Goal: Transaction & Acquisition: Book appointment/travel/reservation

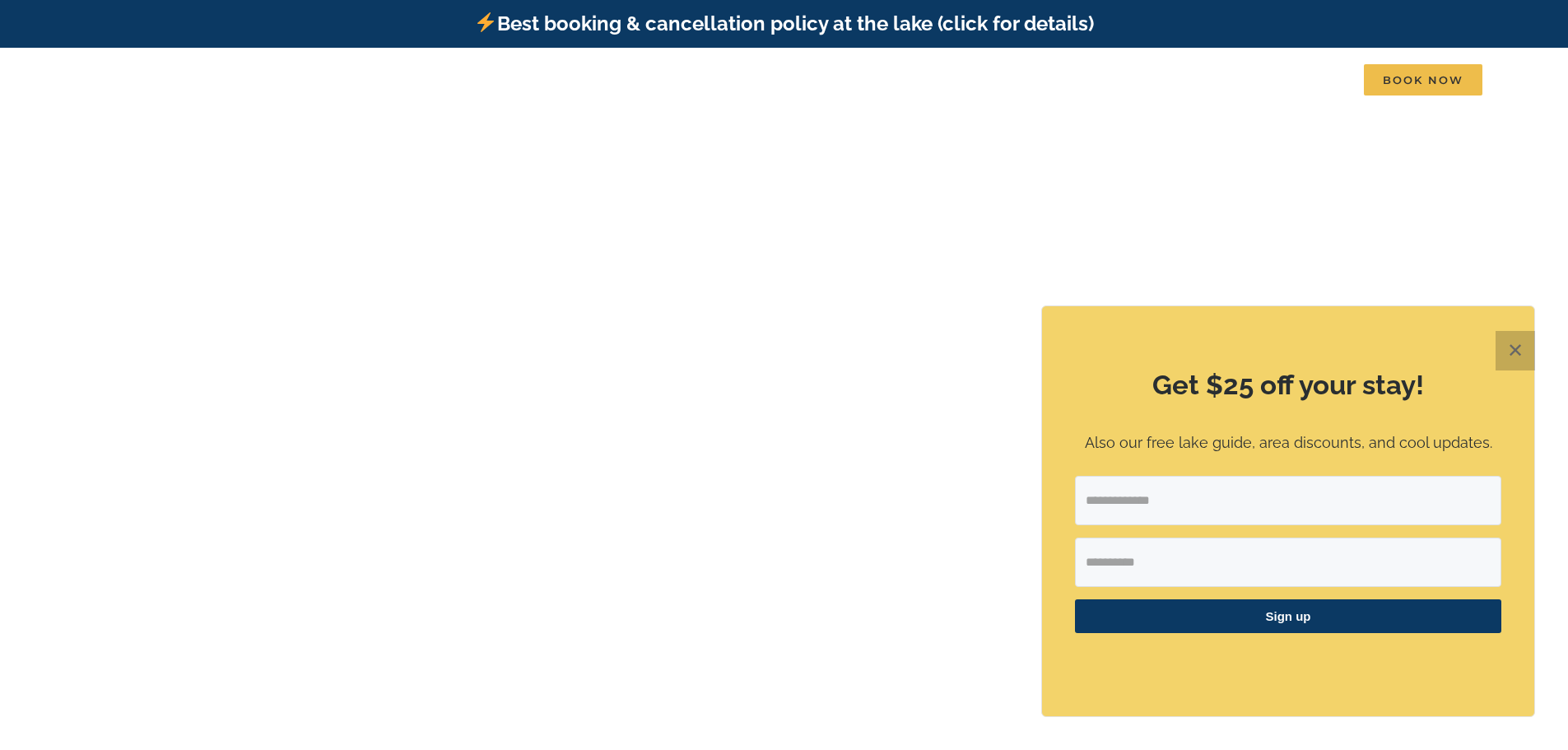
click at [1516, 349] on button "✕" at bounding box center [1514, 350] width 39 height 39
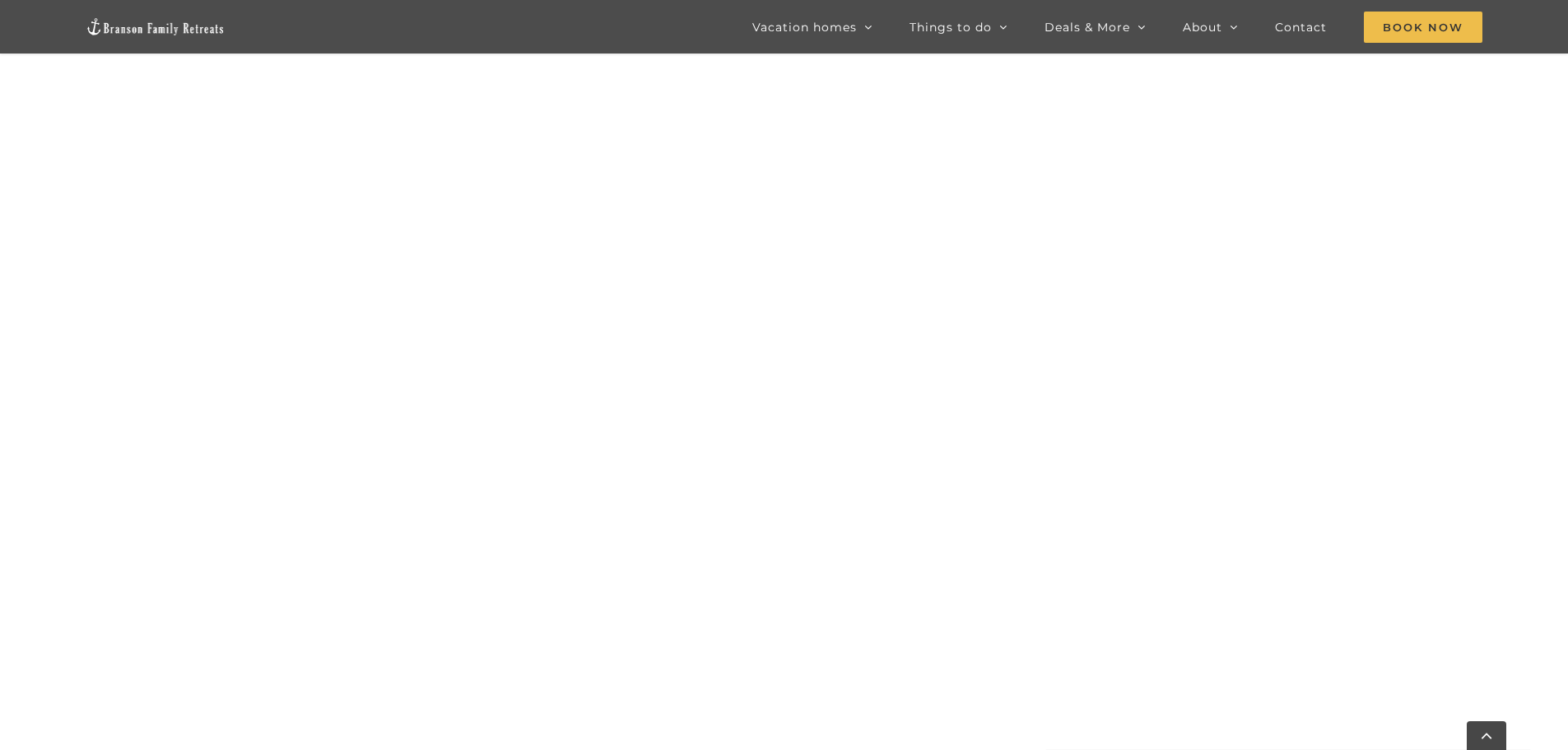
scroll to position [1069, 0]
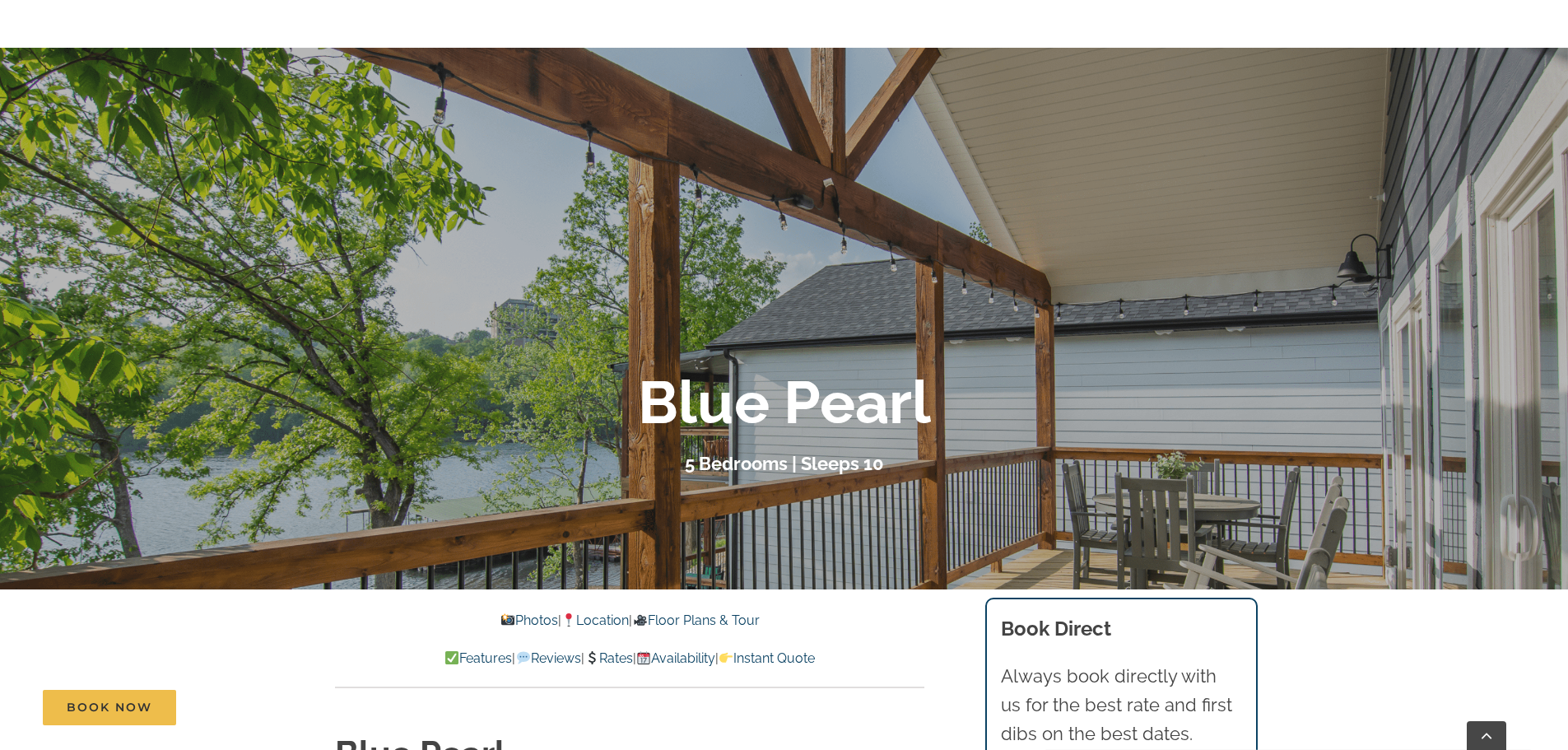
scroll to position [329, 0]
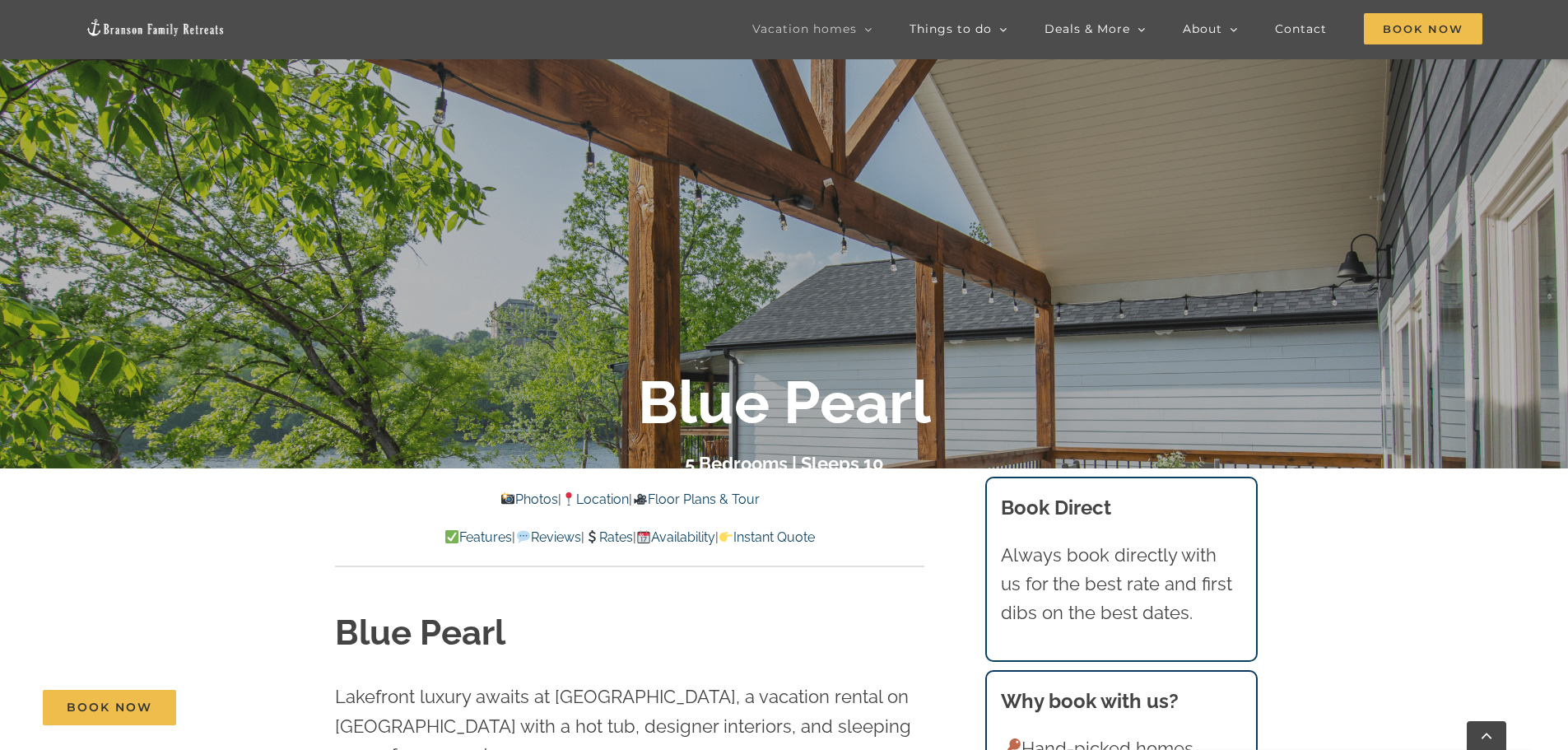
click at [504, 501] on link "Photos" at bounding box center [529, 499] width 58 height 15
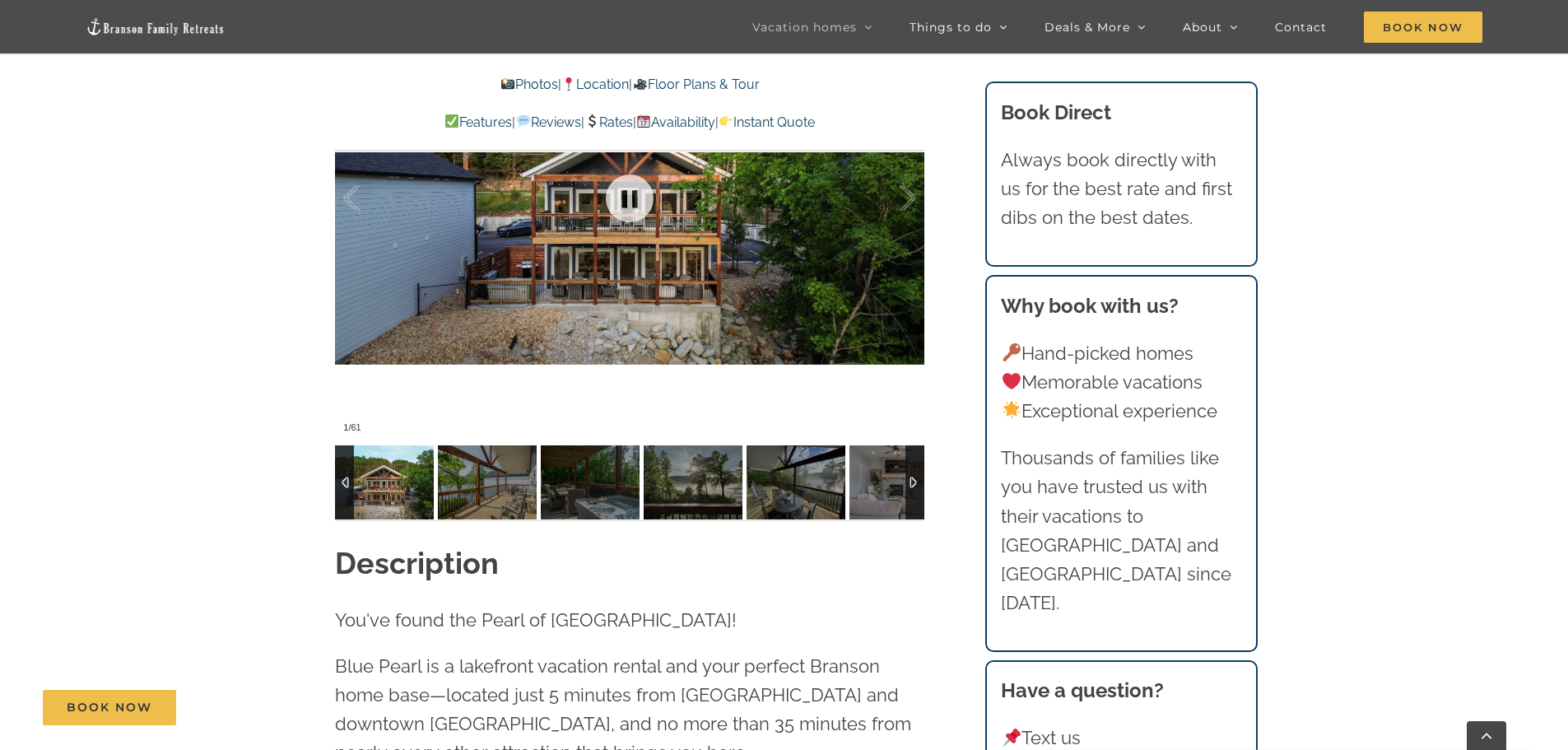
scroll to position [1362, 0]
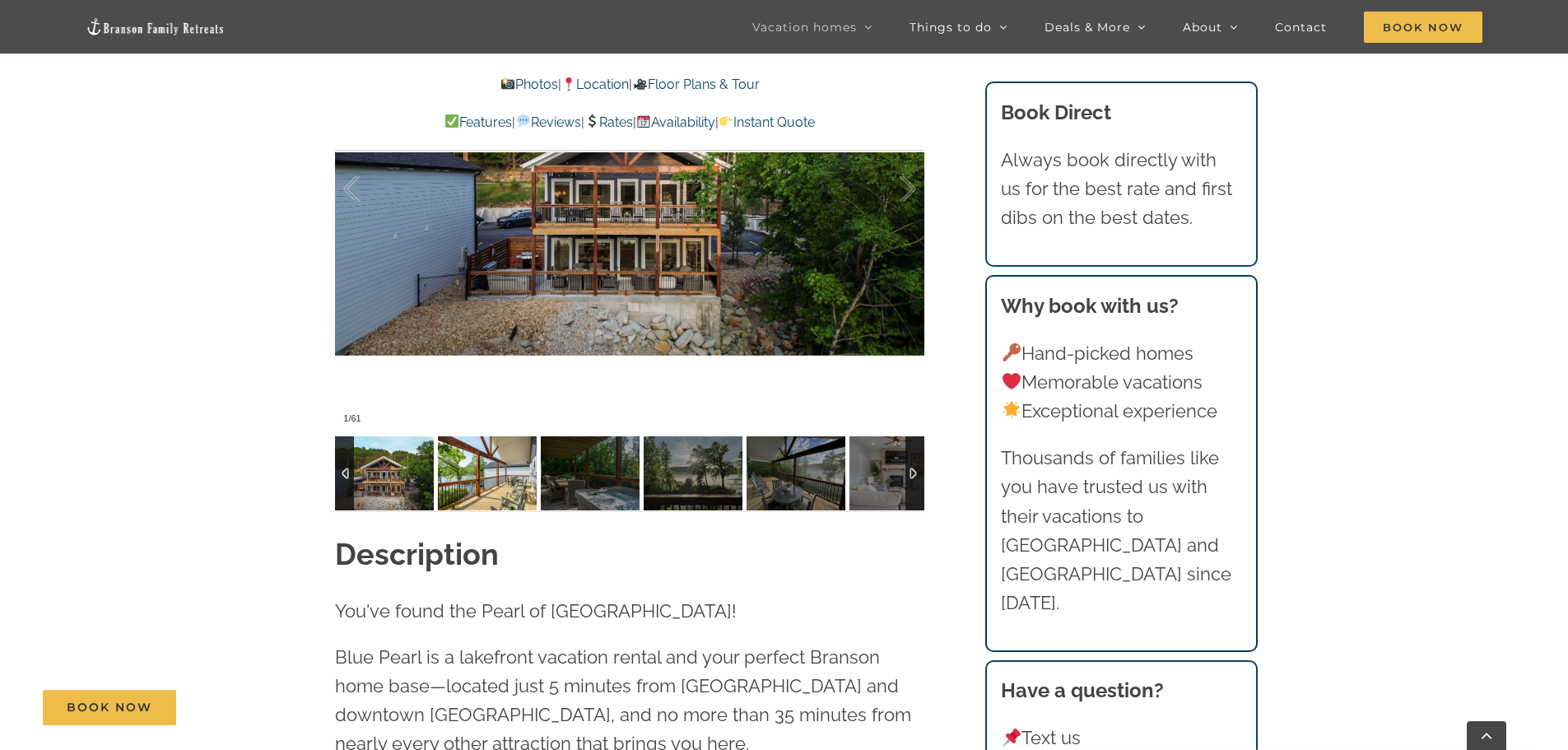
click at [491, 436] on img at bounding box center [486, 473] width 99 height 74
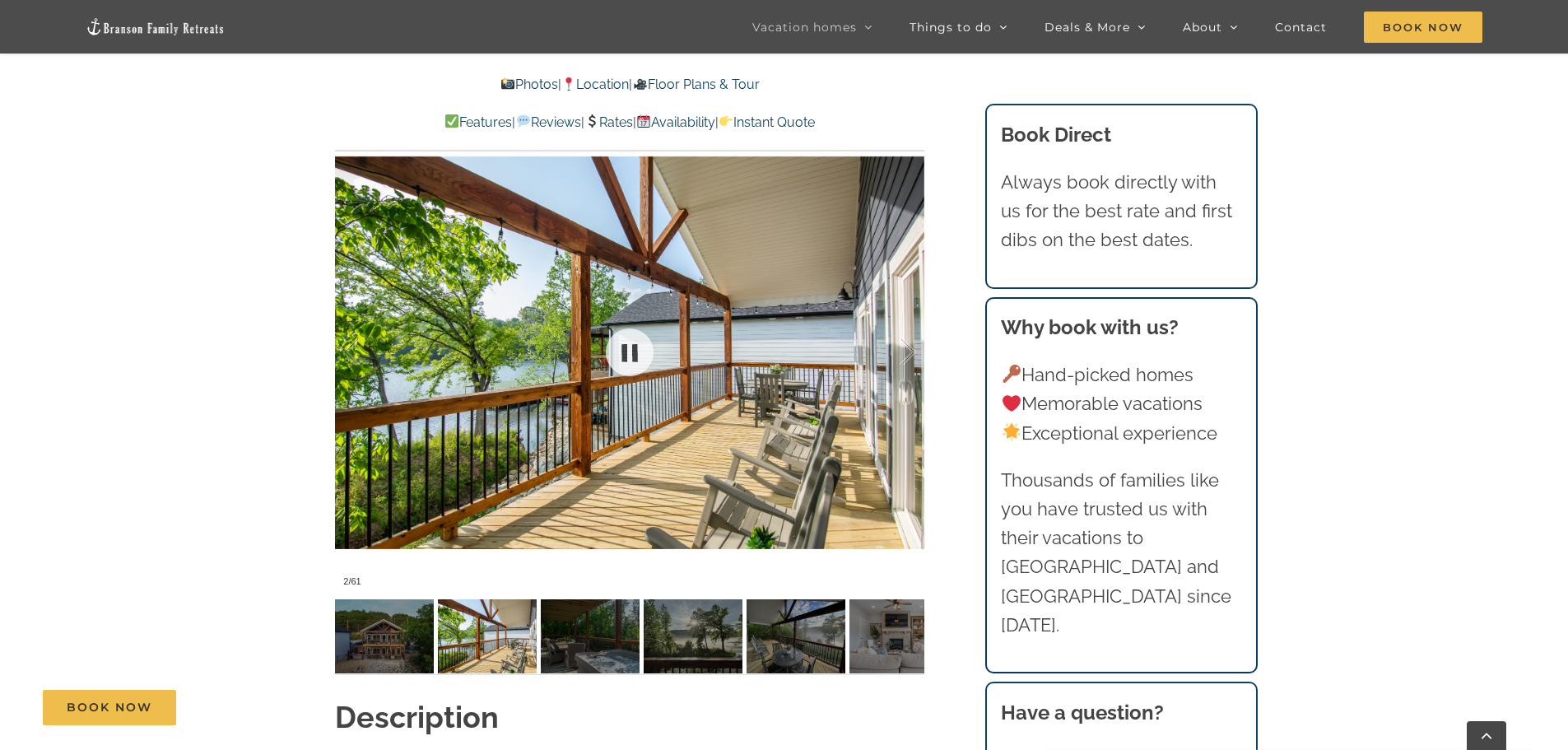
scroll to position [1197, 0]
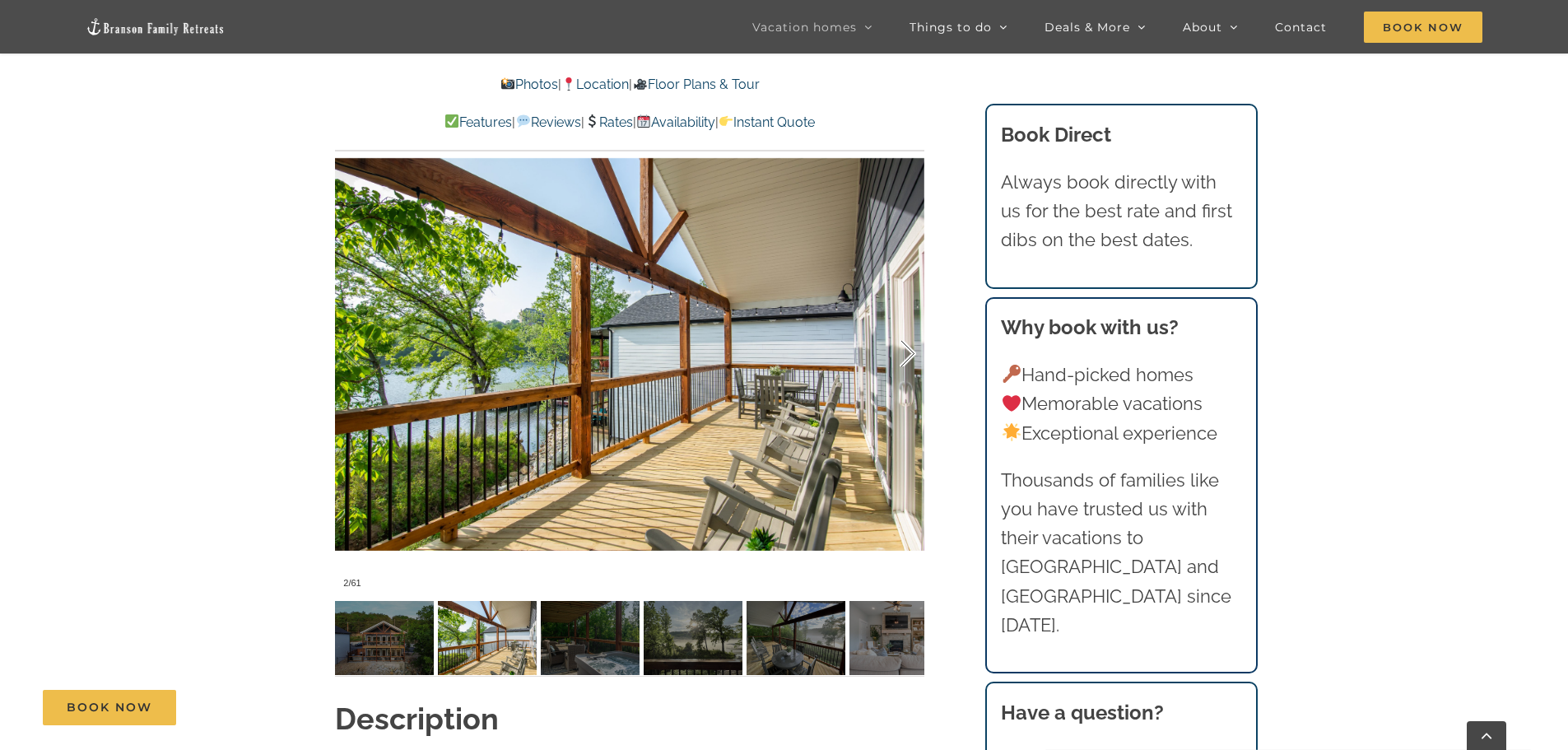
click at [914, 327] on div at bounding box center [890, 354] width 51 height 102
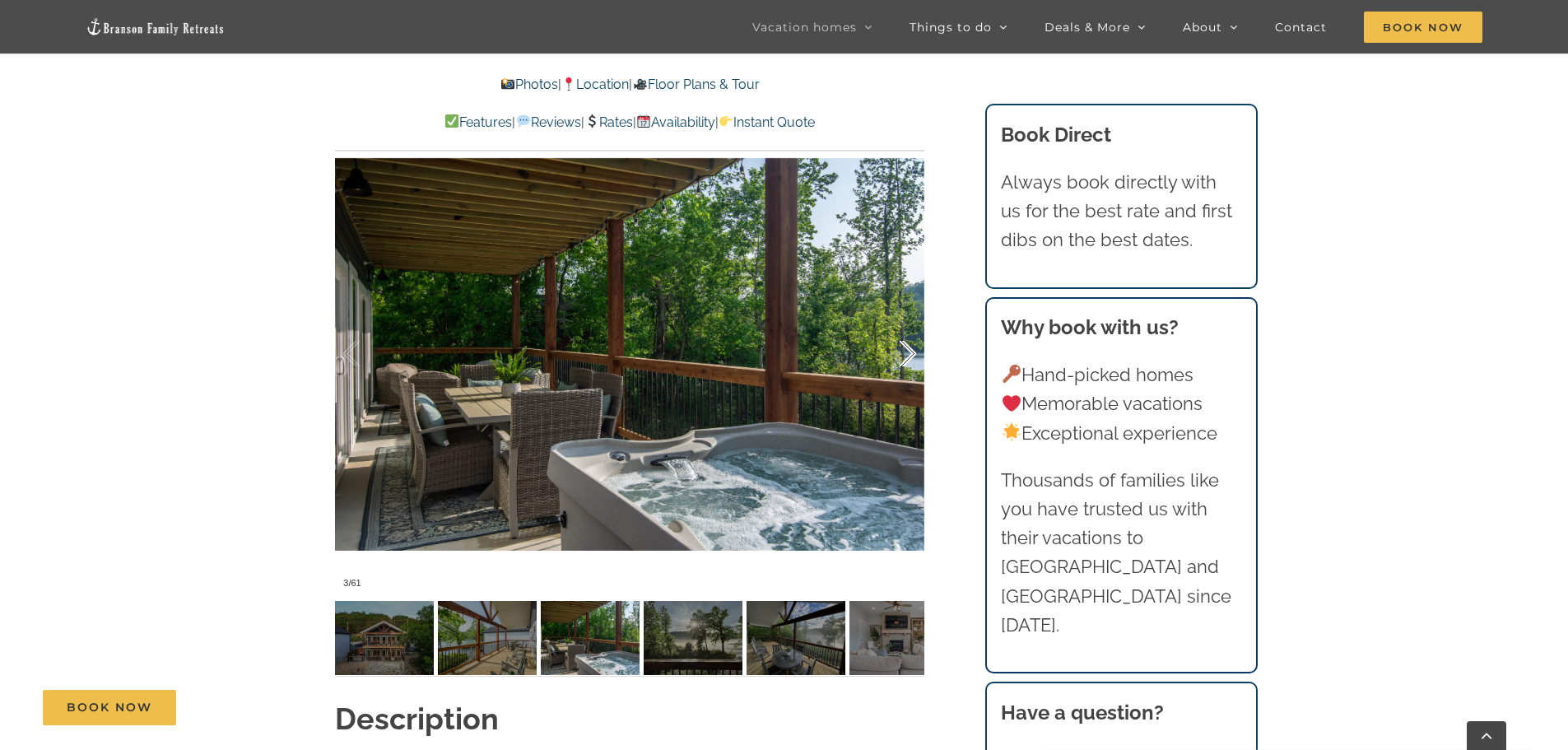
click at [913, 327] on div at bounding box center [890, 354] width 51 height 102
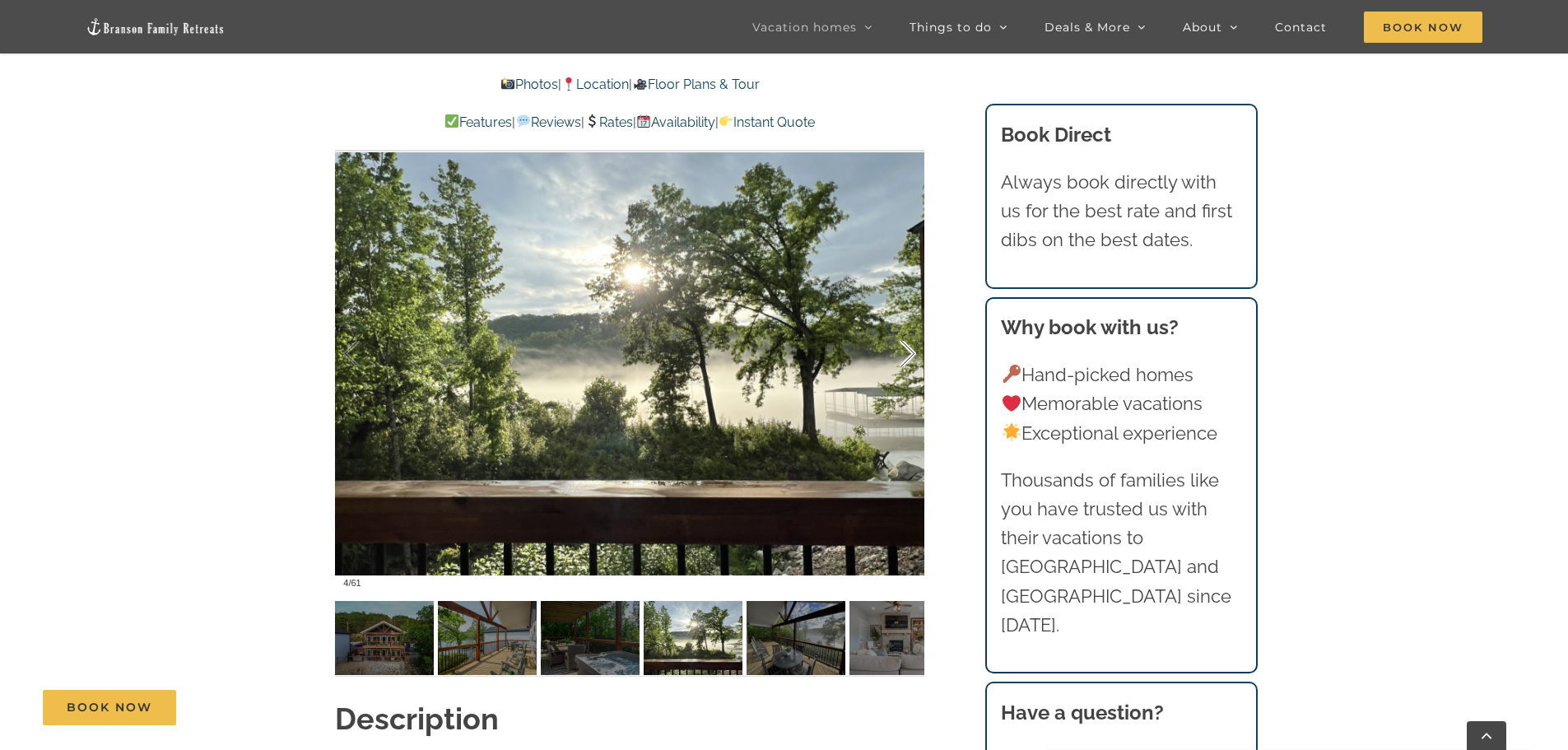
click at [913, 327] on div at bounding box center [890, 354] width 51 height 102
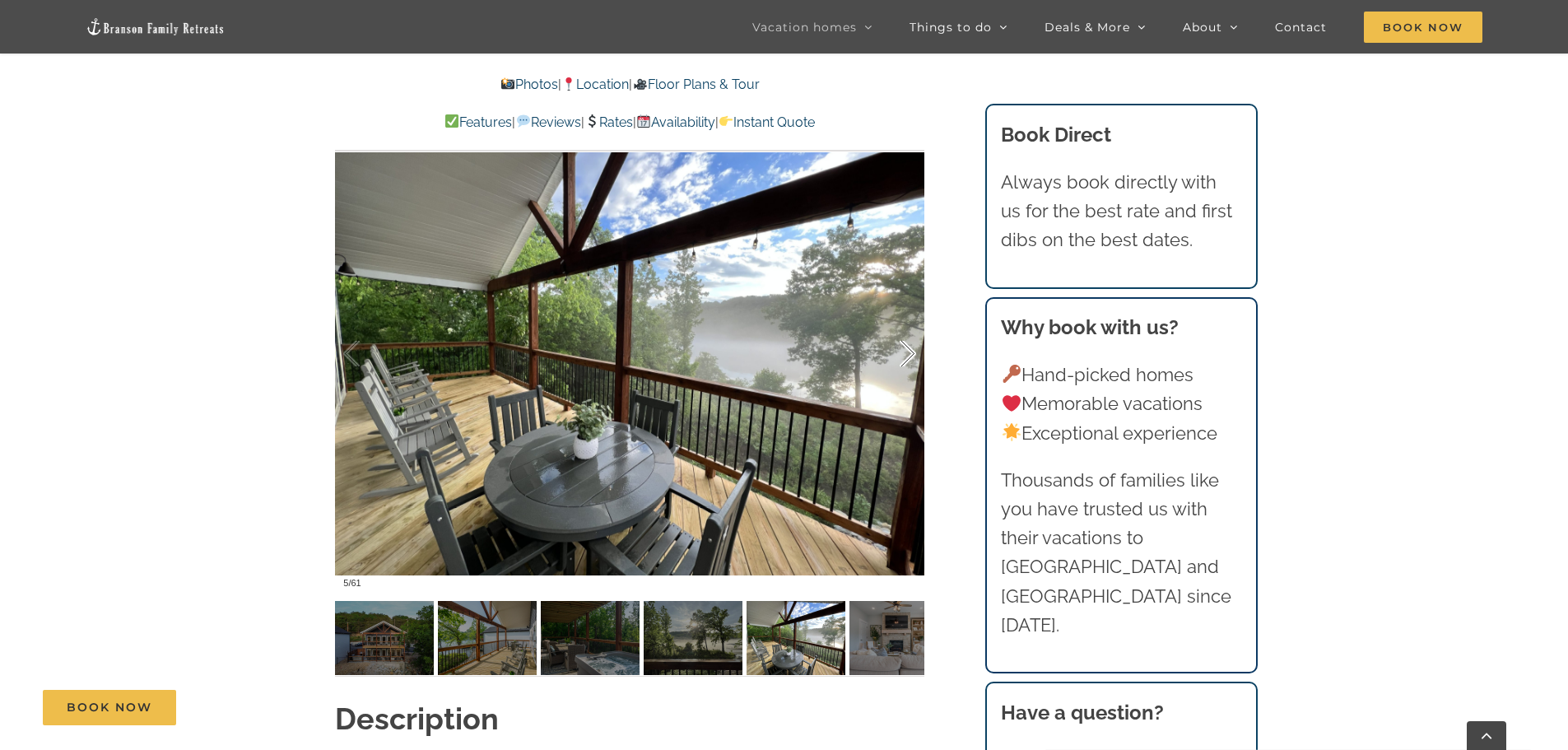
click at [913, 327] on div at bounding box center [890, 354] width 51 height 102
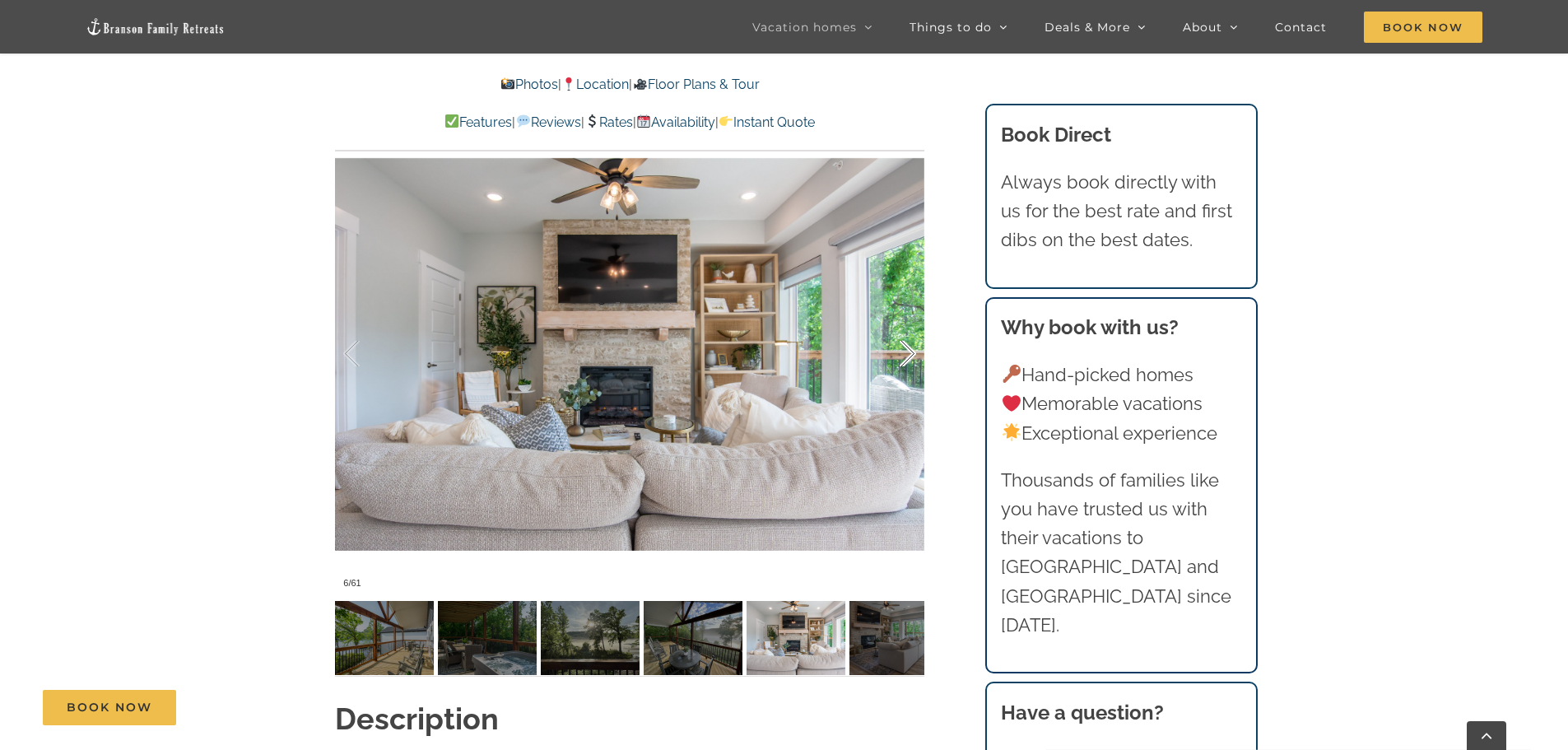
click at [913, 327] on div at bounding box center [890, 354] width 51 height 102
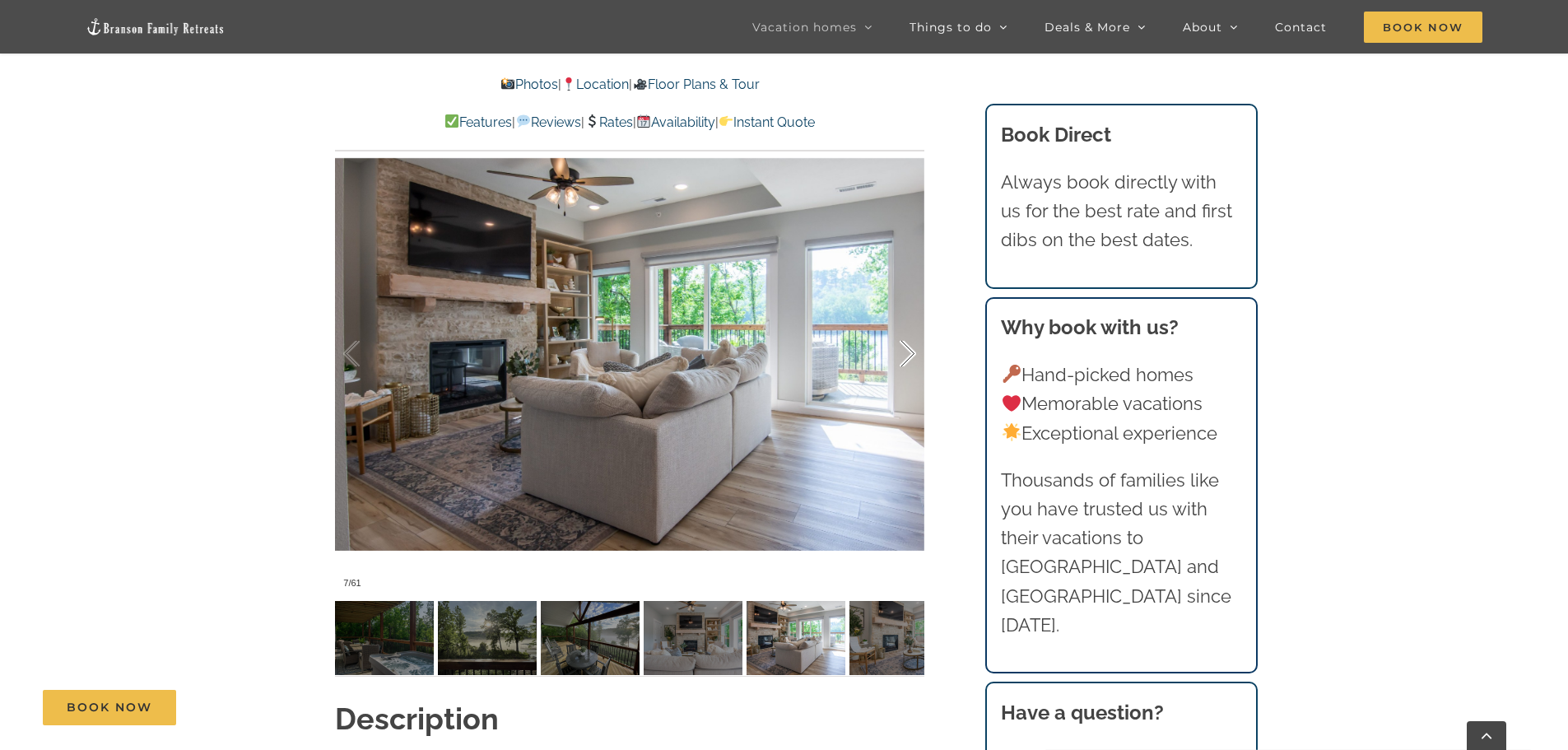
click at [913, 327] on div at bounding box center [890, 354] width 51 height 102
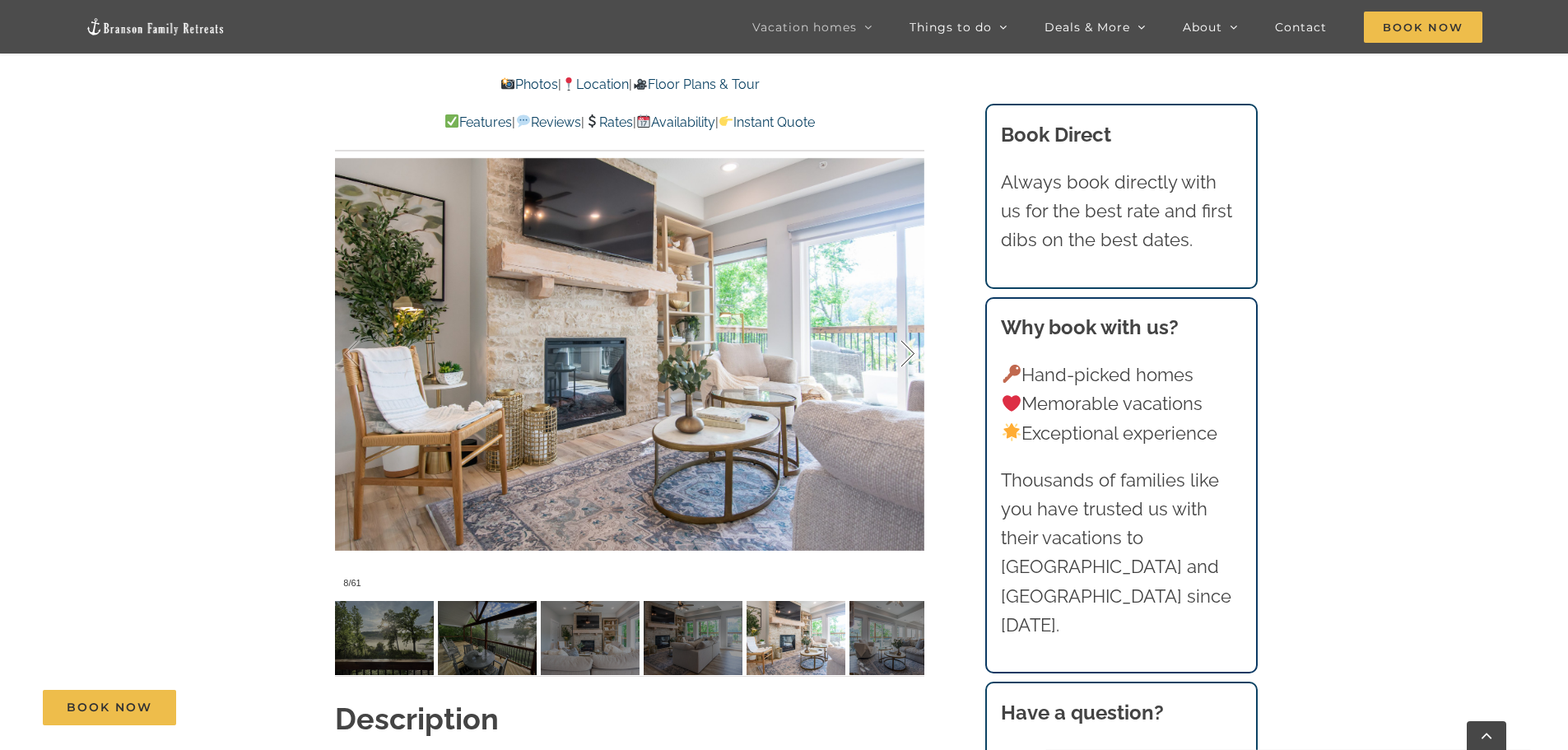
click at [913, 327] on div at bounding box center [890, 354] width 51 height 102
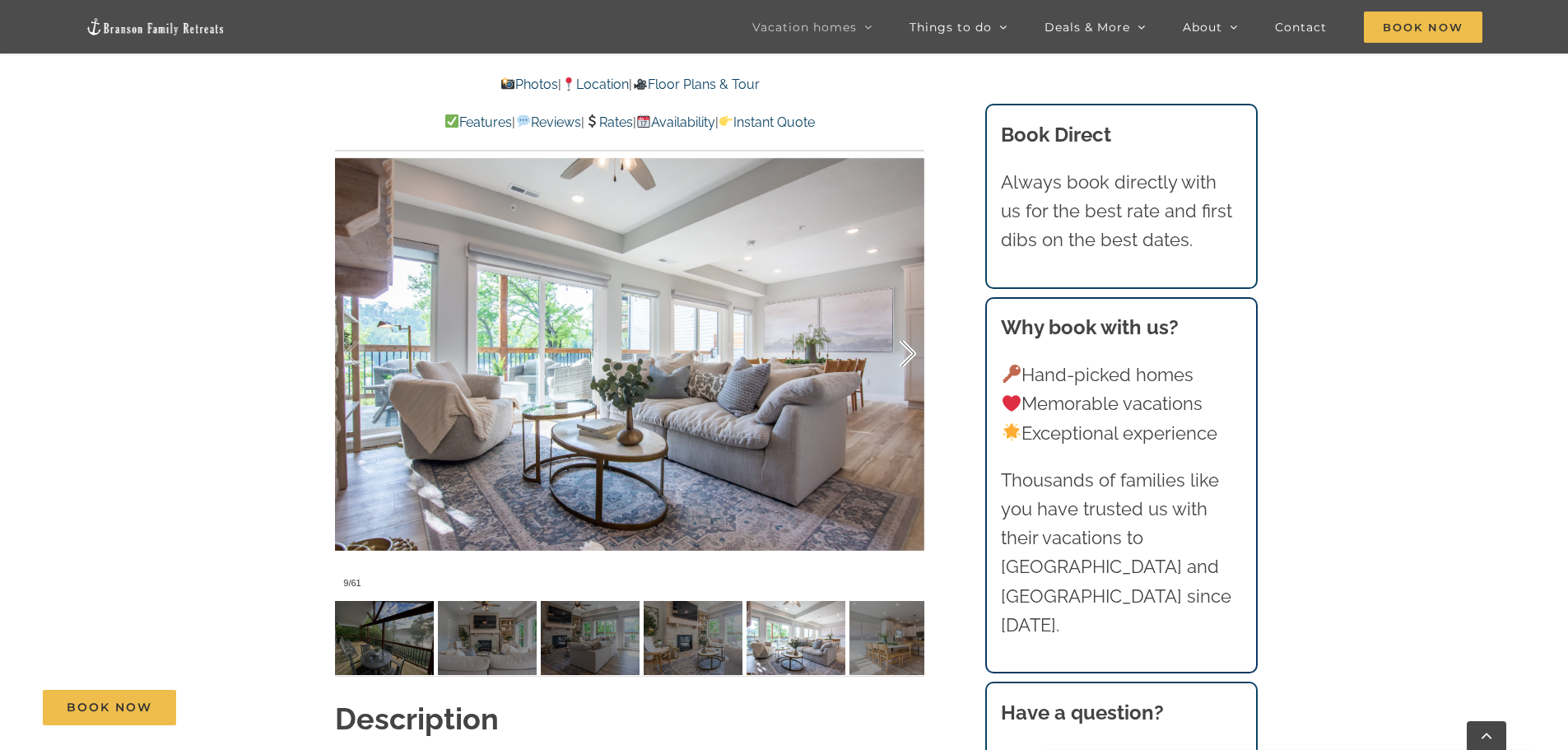
click at [913, 327] on div at bounding box center [890, 354] width 51 height 102
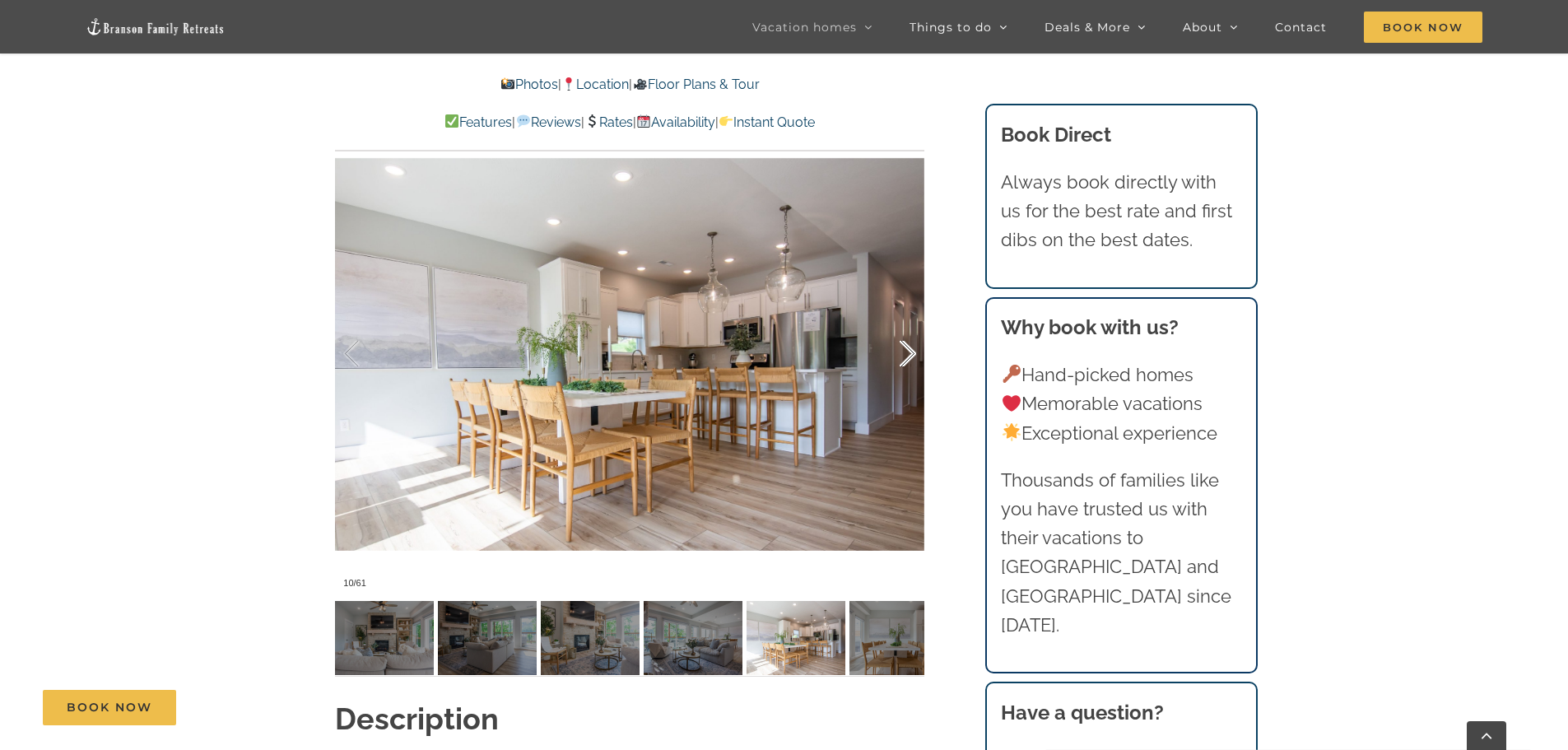
click at [913, 327] on div at bounding box center [890, 354] width 51 height 102
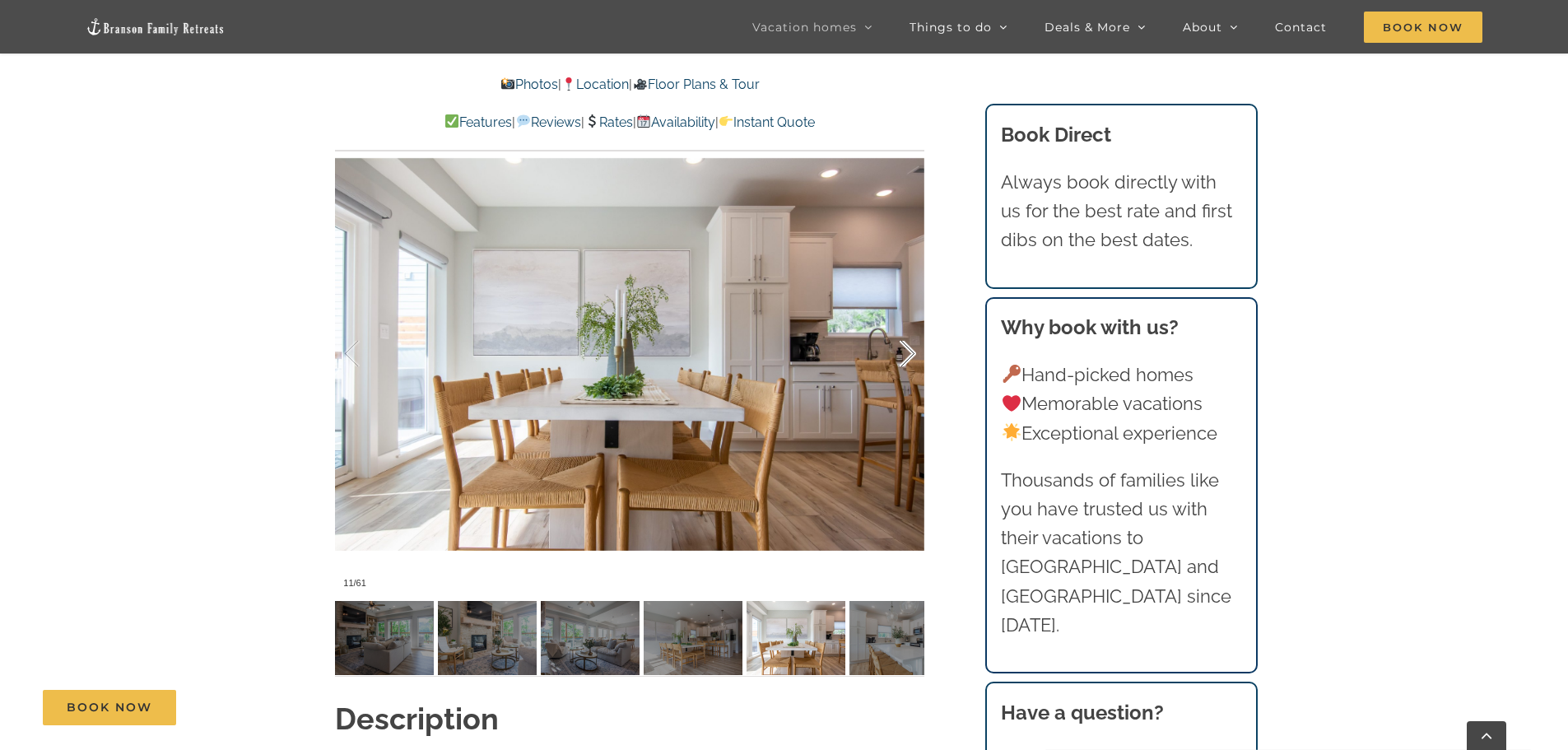
click at [913, 327] on div at bounding box center [890, 354] width 51 height 102
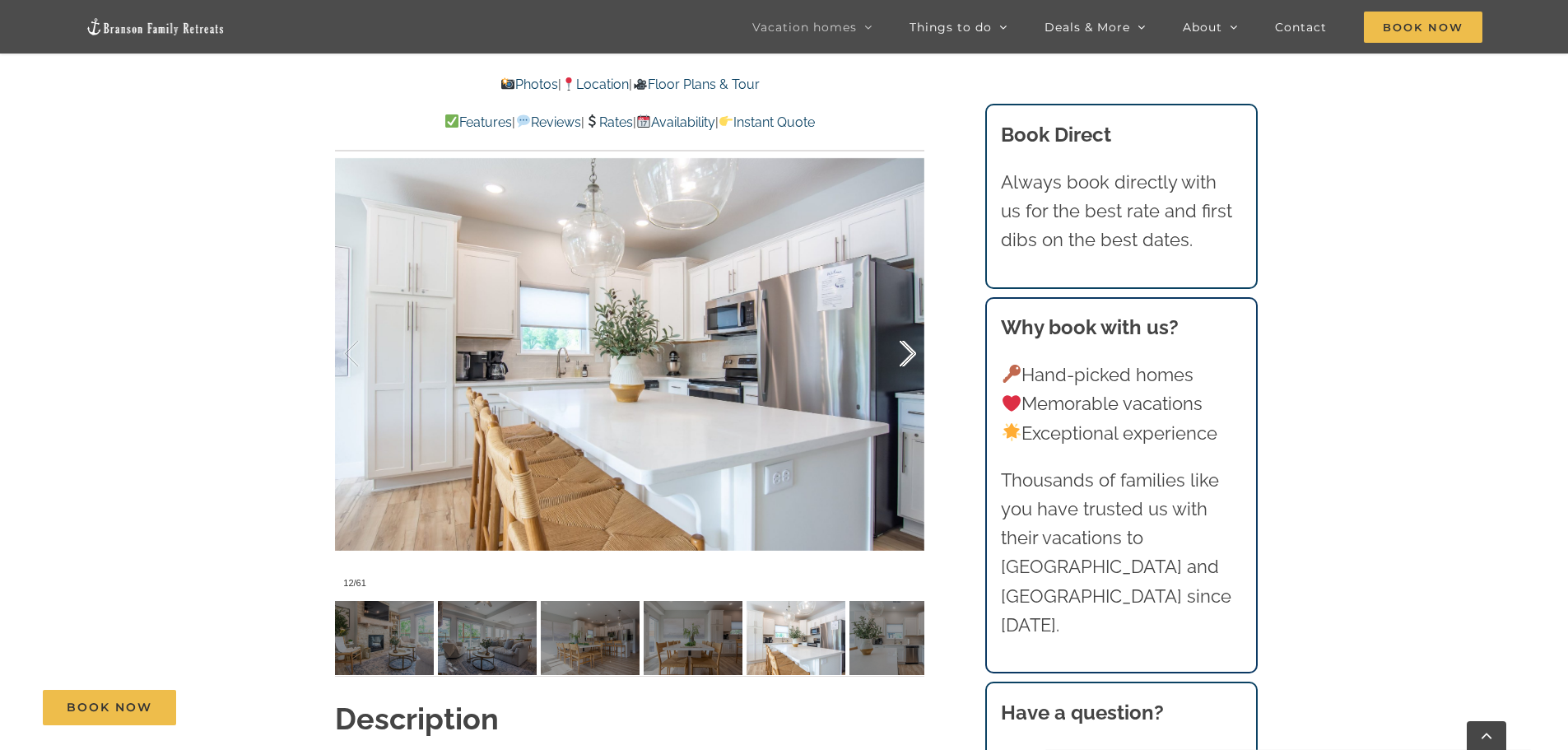
click at [913, 327] on div at bounding box center [890, 354] width 51 height 102
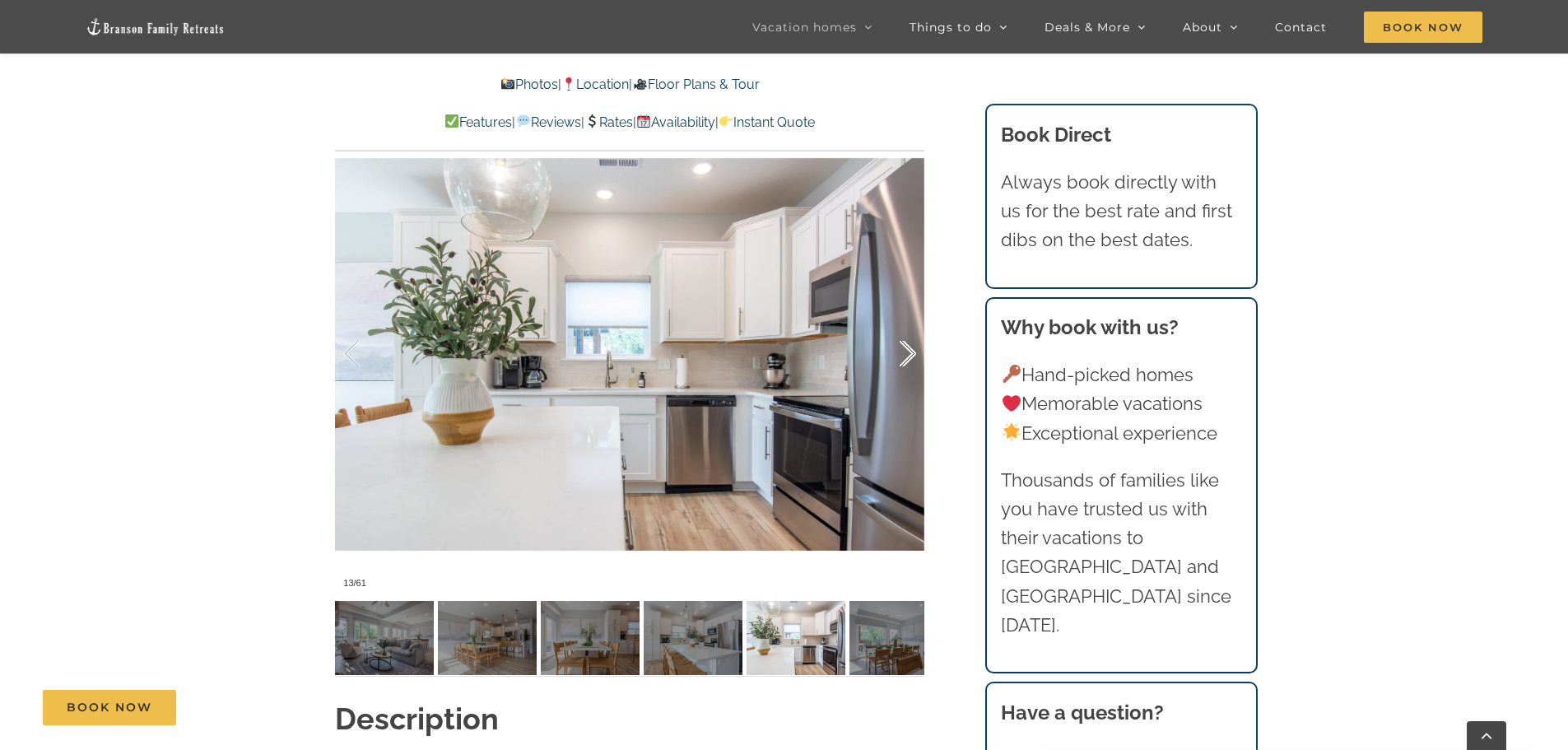
click at [913, 327] on div at bounding box center [890, 354] width 51 height 102
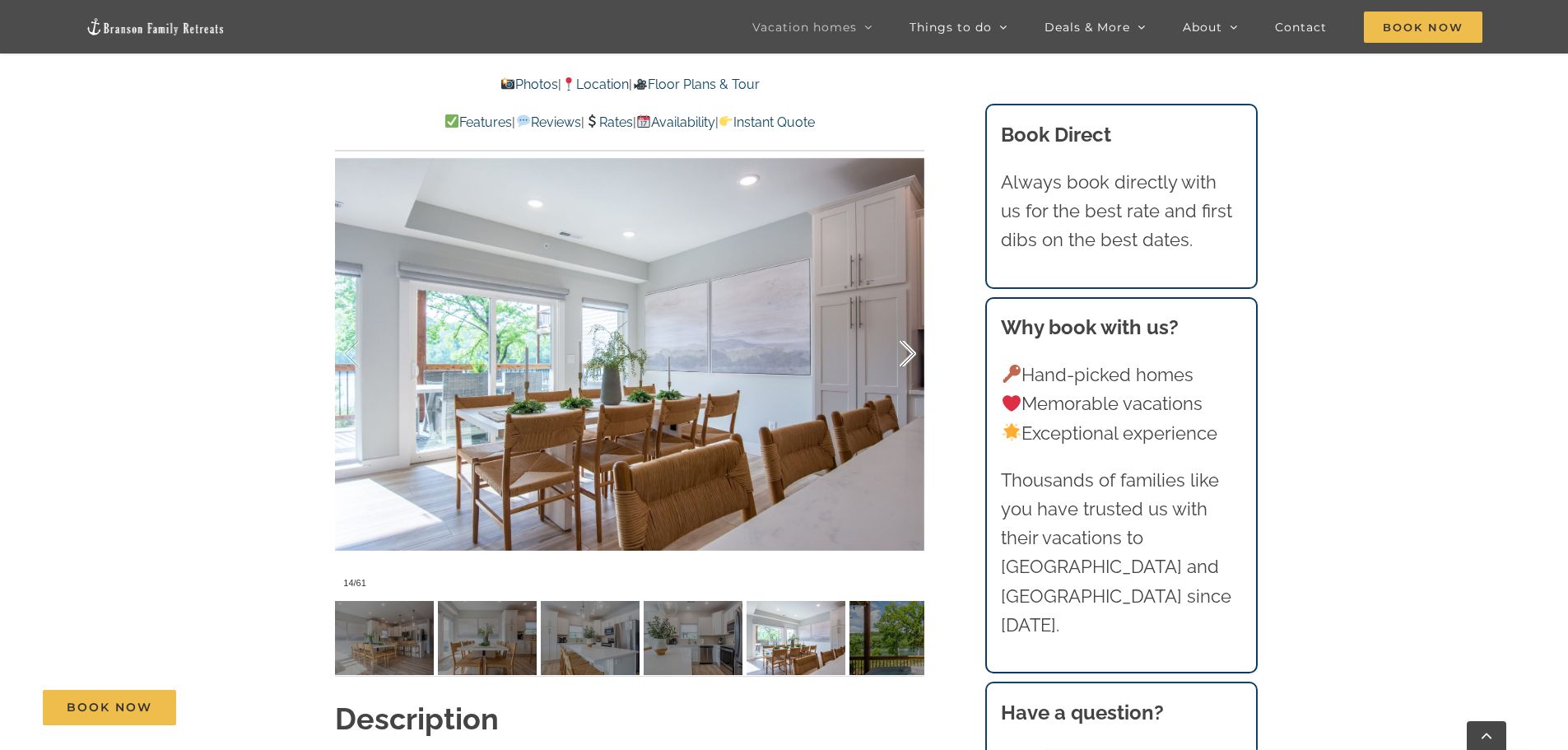
click at [913, 327] on div at bounding box center [890, 354] width 51 height 102
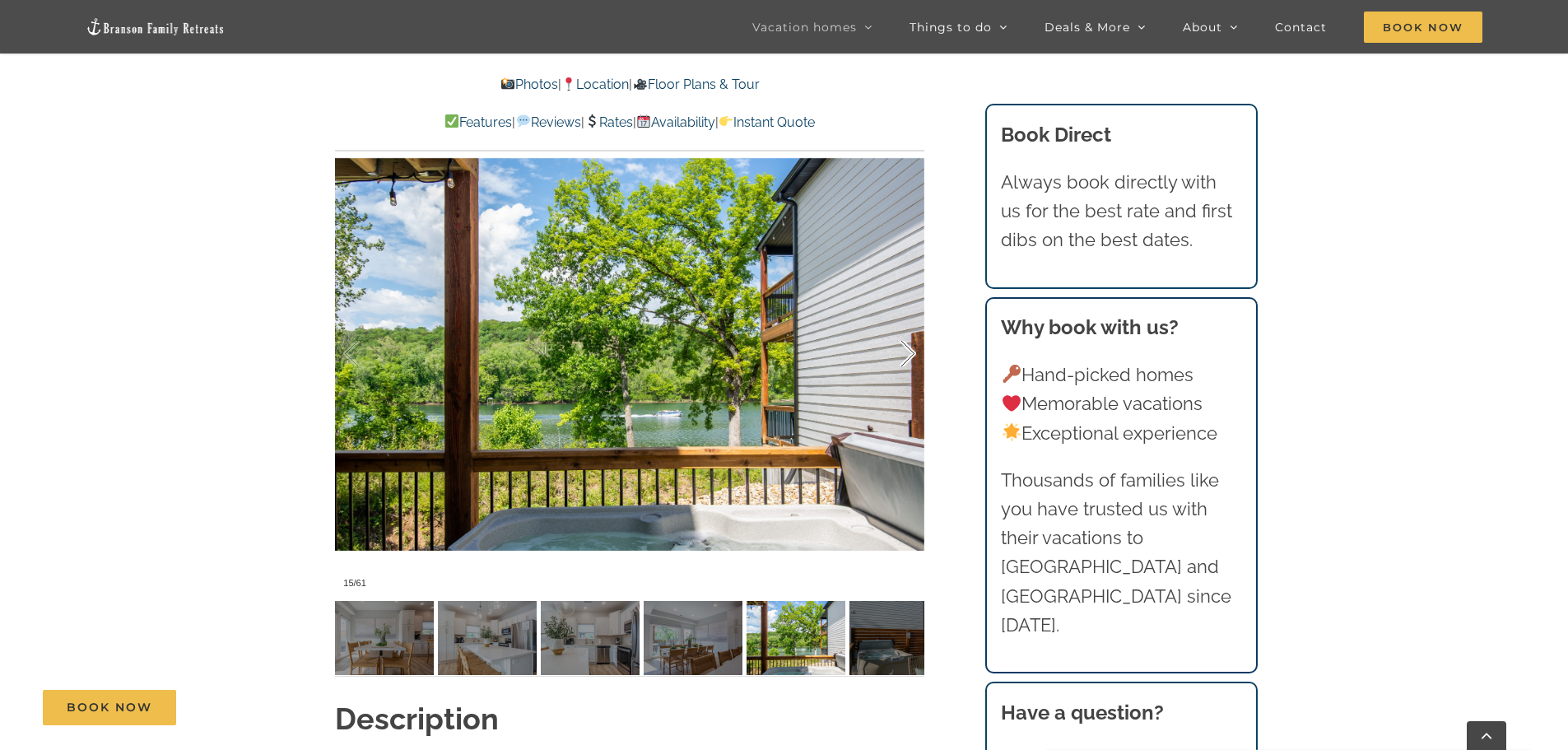
click at [913, 327] on div at bounding box center [890, 354] width 51 height 102
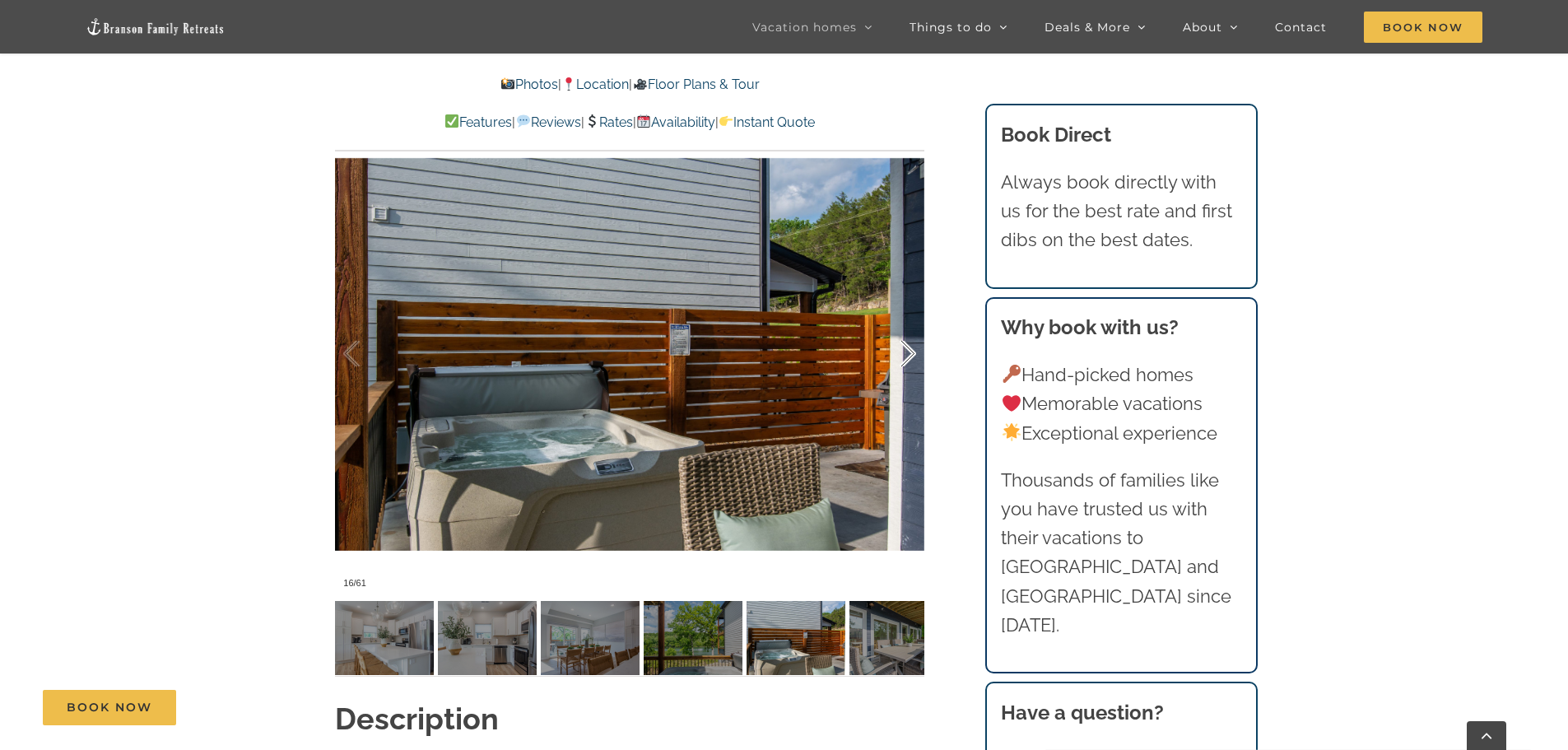
click at [913, 327] on div at bounding box center [890, 354] width 51 height 102
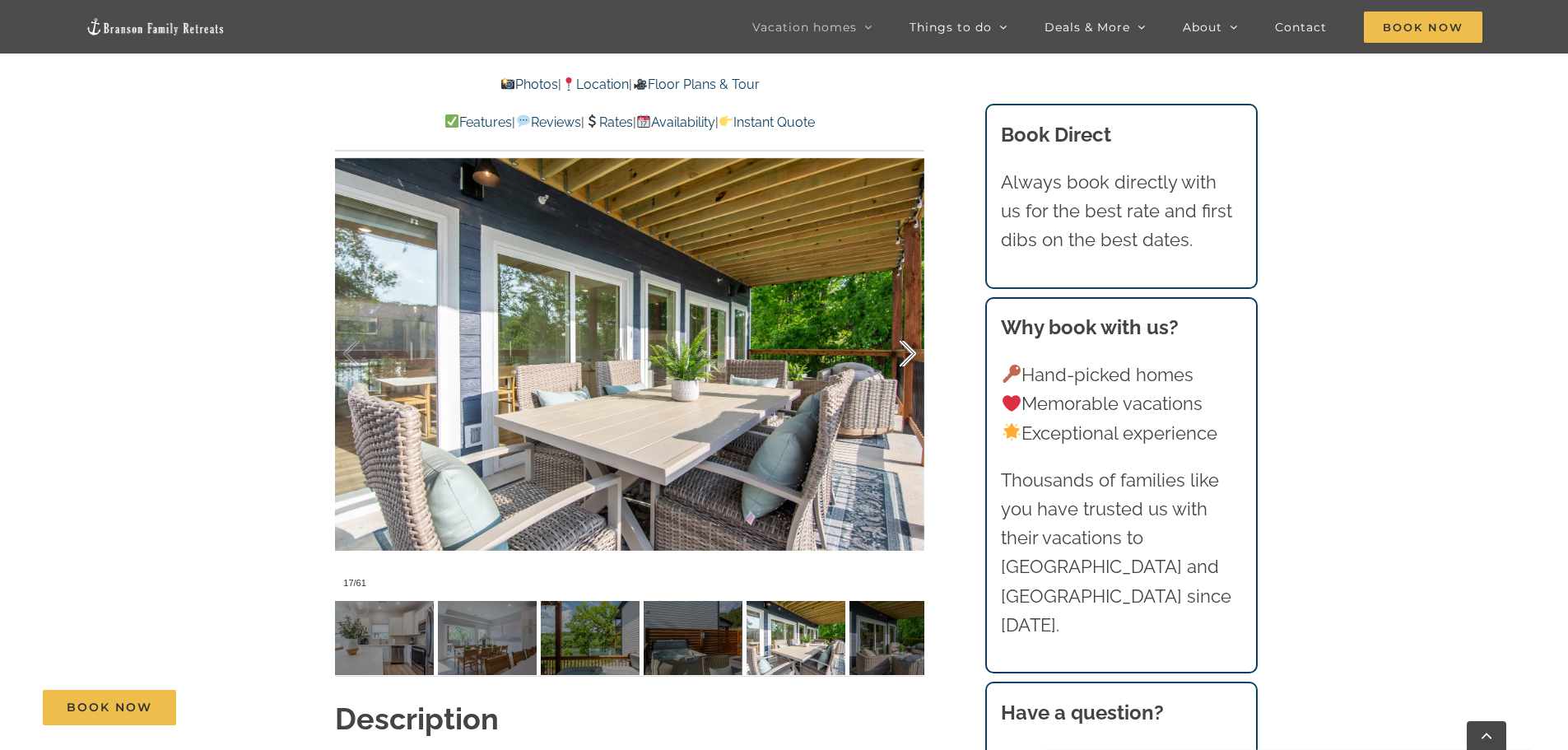
click at [913, 327] on div at bounding box center [890, 354] width 51 height 102
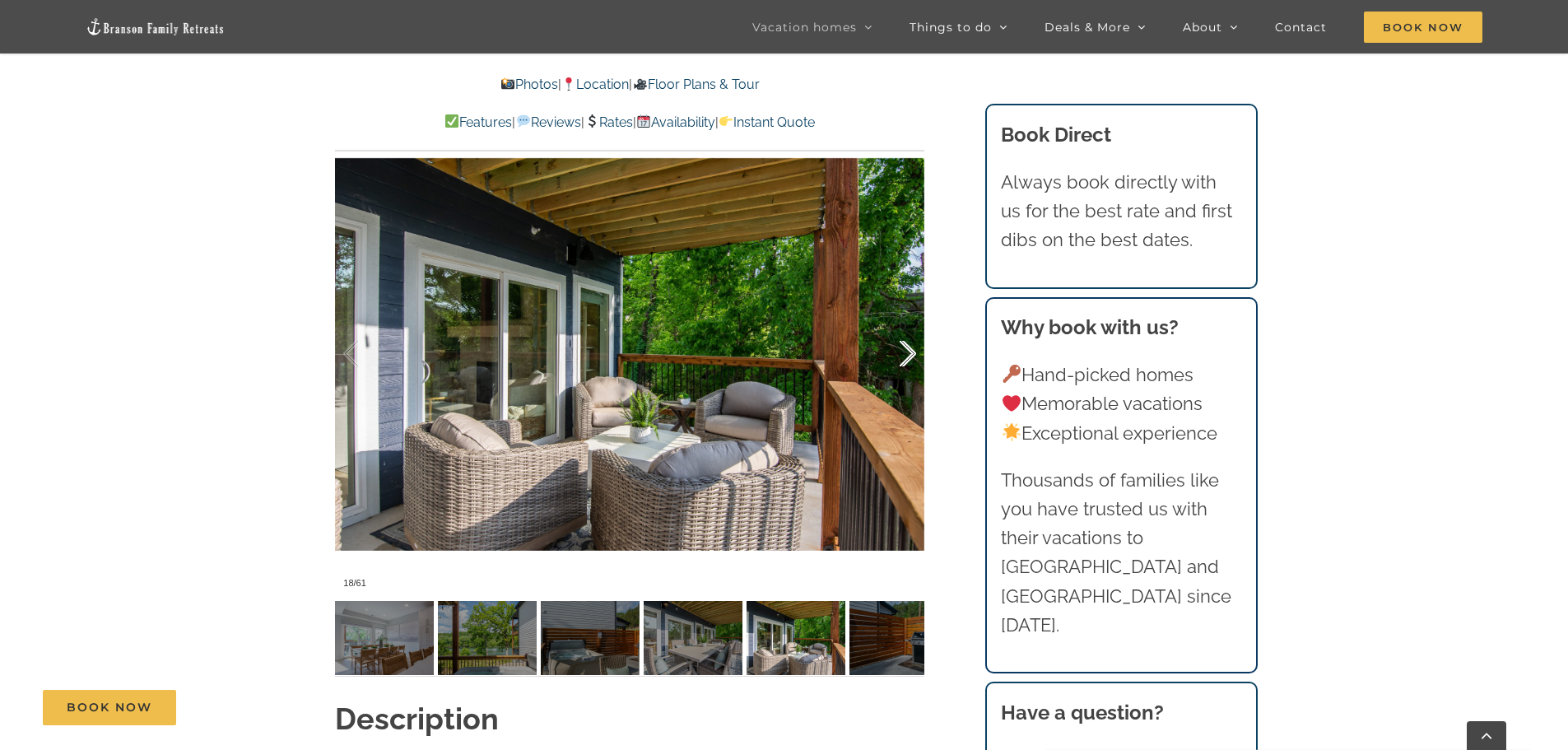
click at [913, 327] on div at bounding box center [890, 354] width 51 height 102
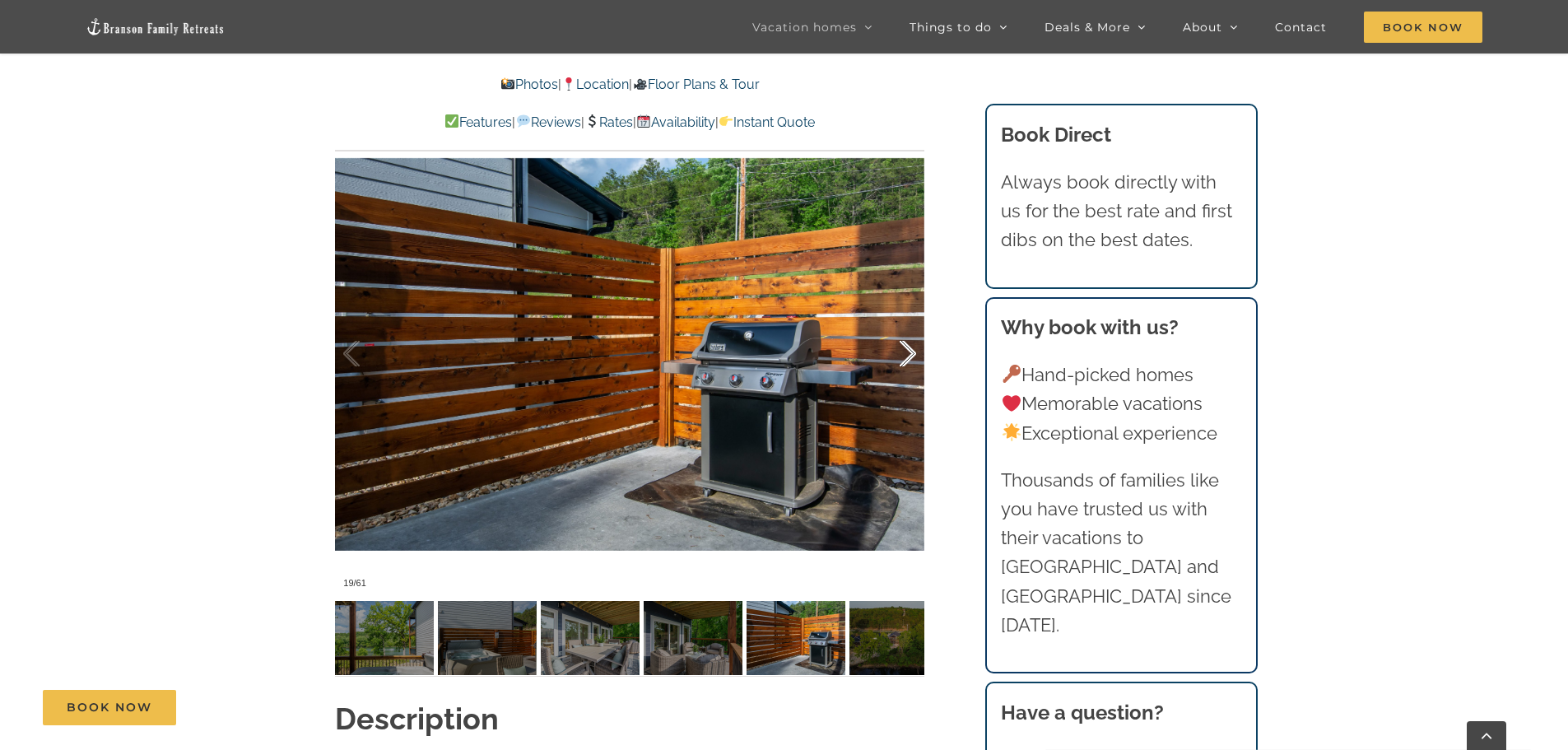
click at [913, 327] on div at bounding box center [890, 354] width 51 height 102
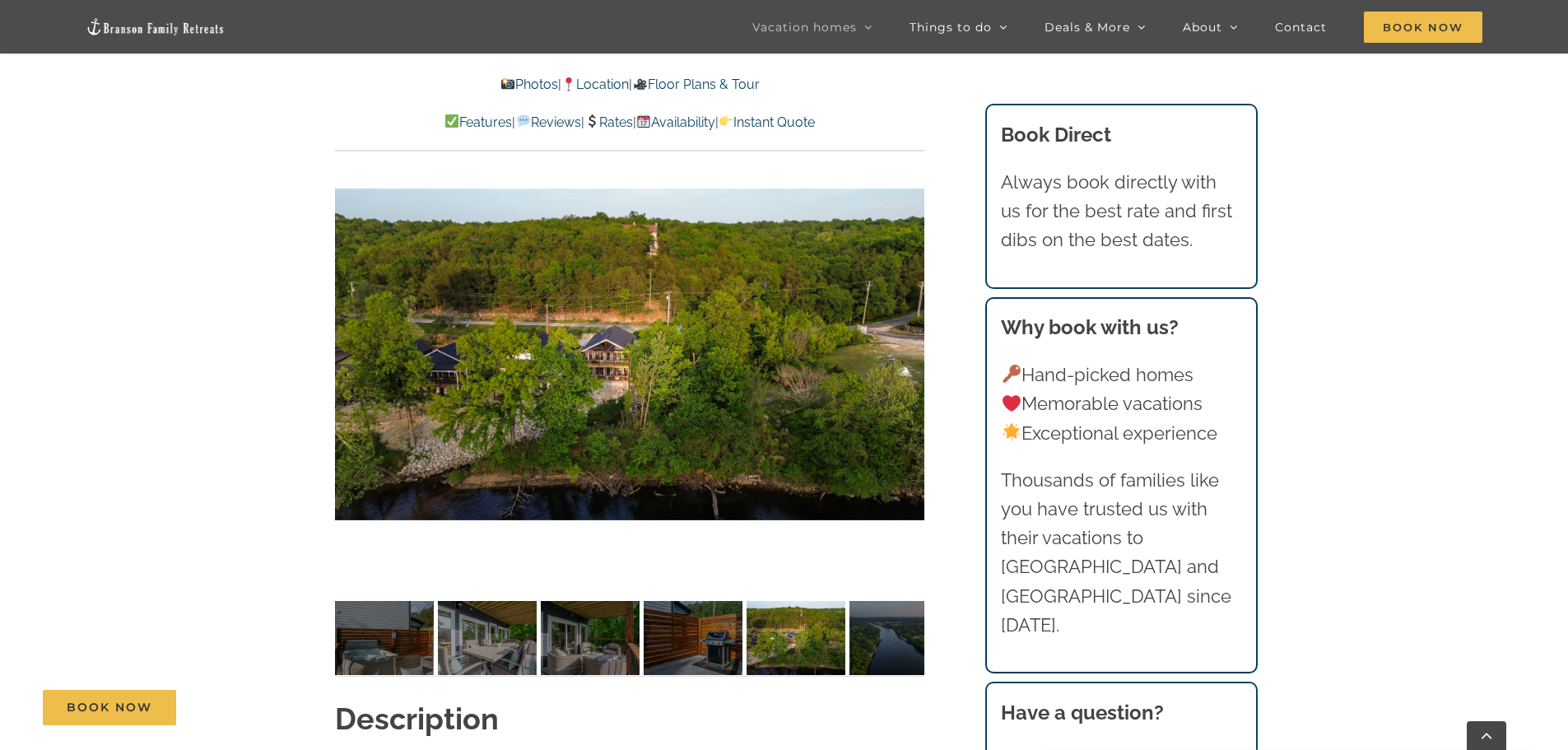
click at [914, 327] on div at bounding box center [939, 354] width 51 height 102
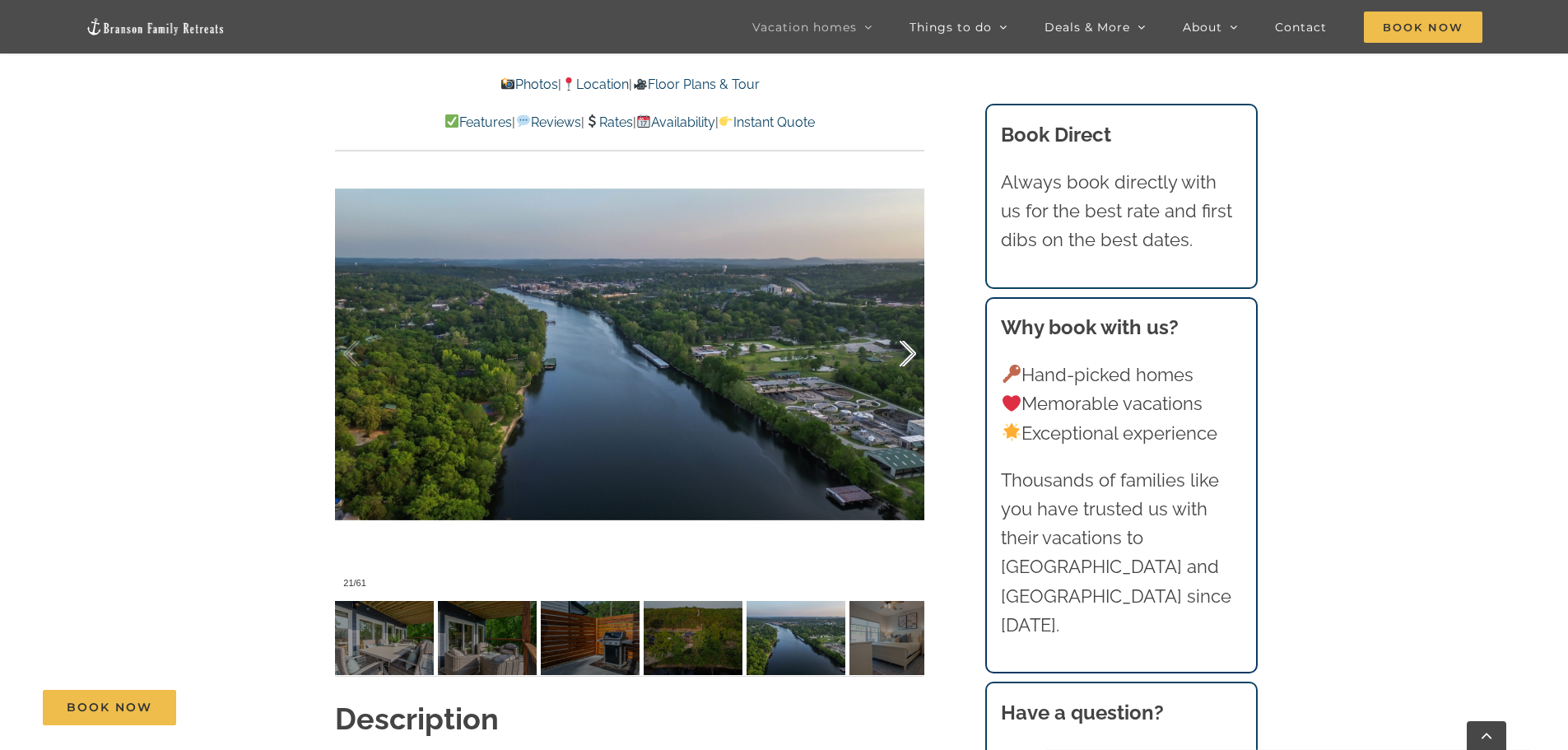
click at [913, 327] on div at bounding box center [890, 354] width 51 height 102
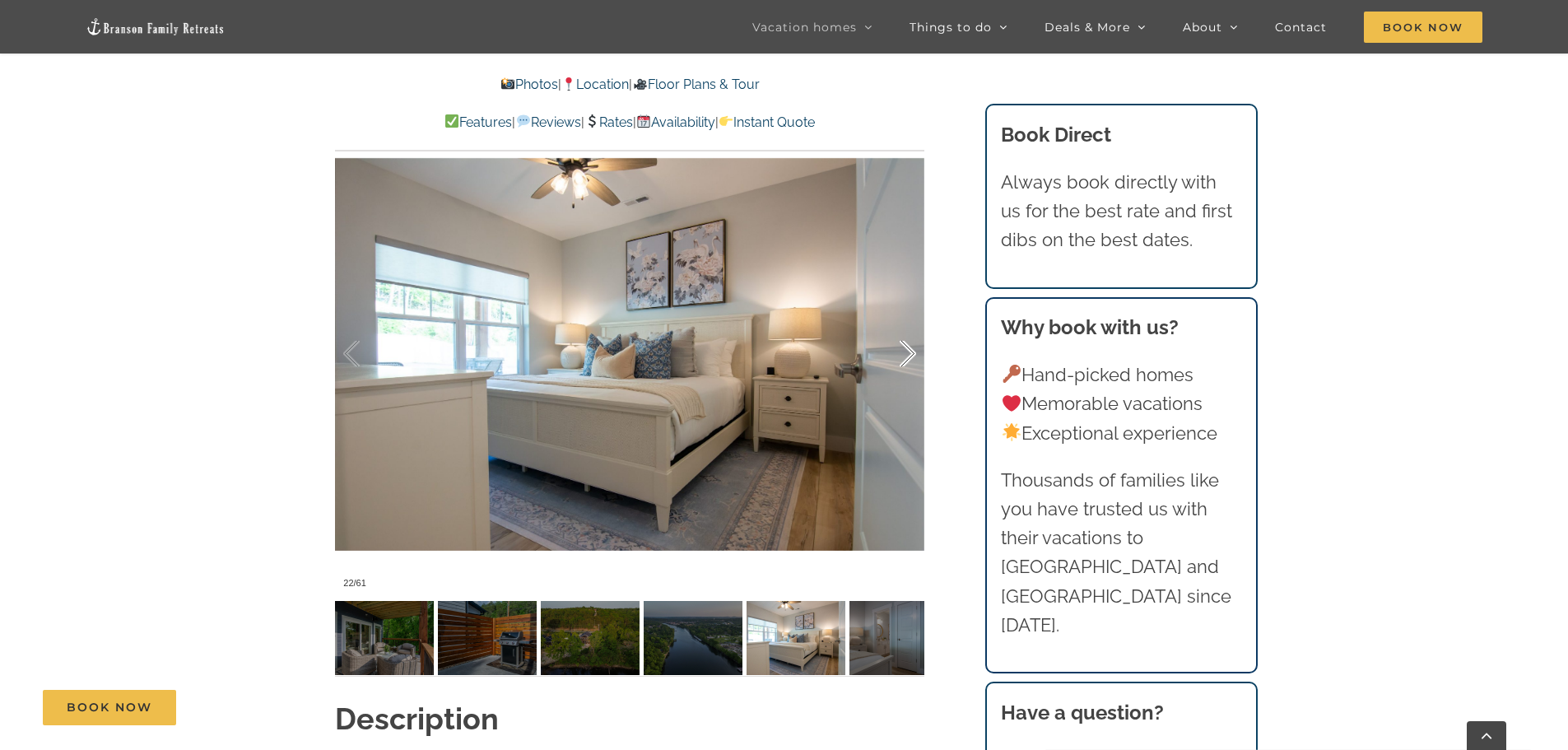
click at [913, 327] on div at bounding box center [890, 354] width 51 height 102
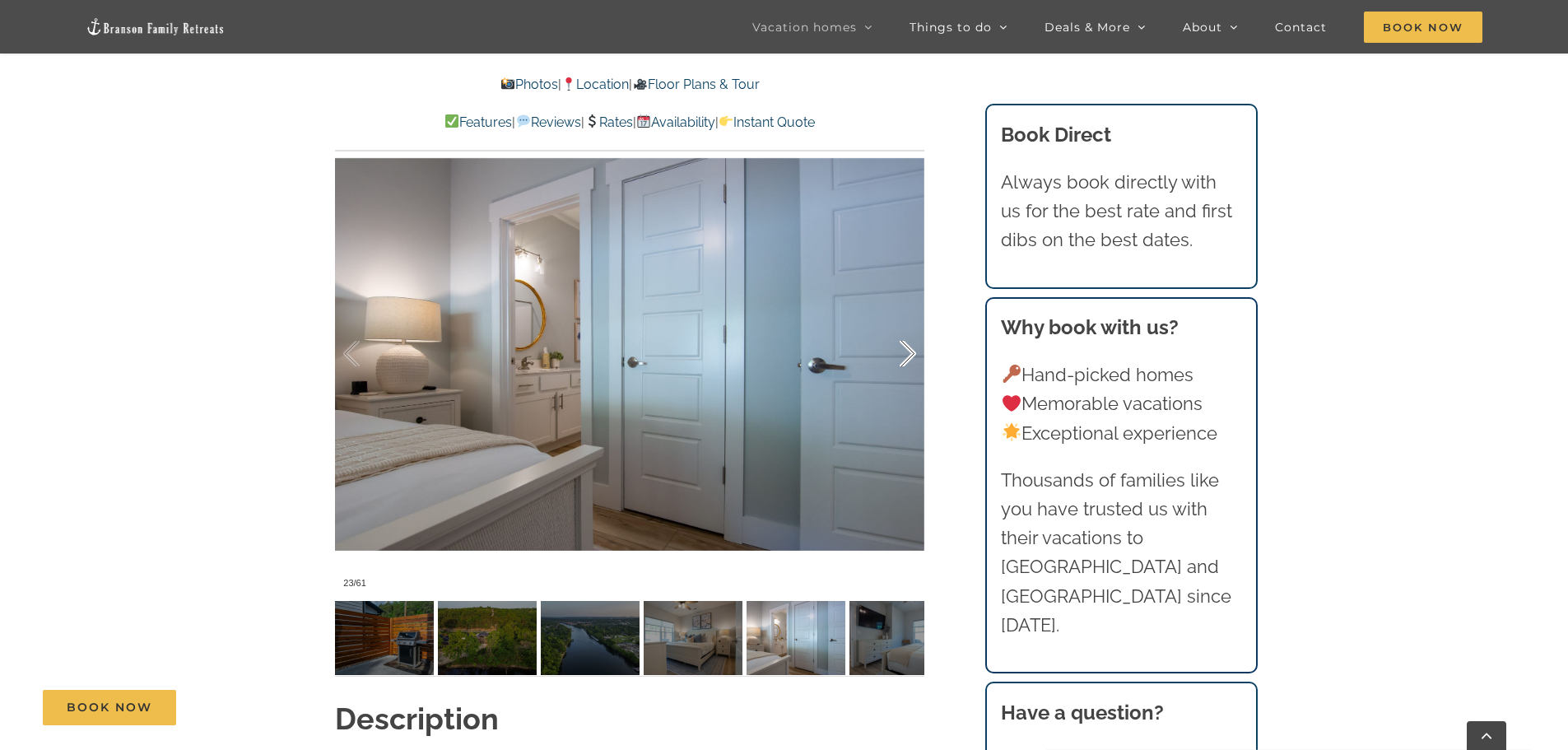
click at [913, 327] on div at bounding box center [890, 354] width 51 height 102
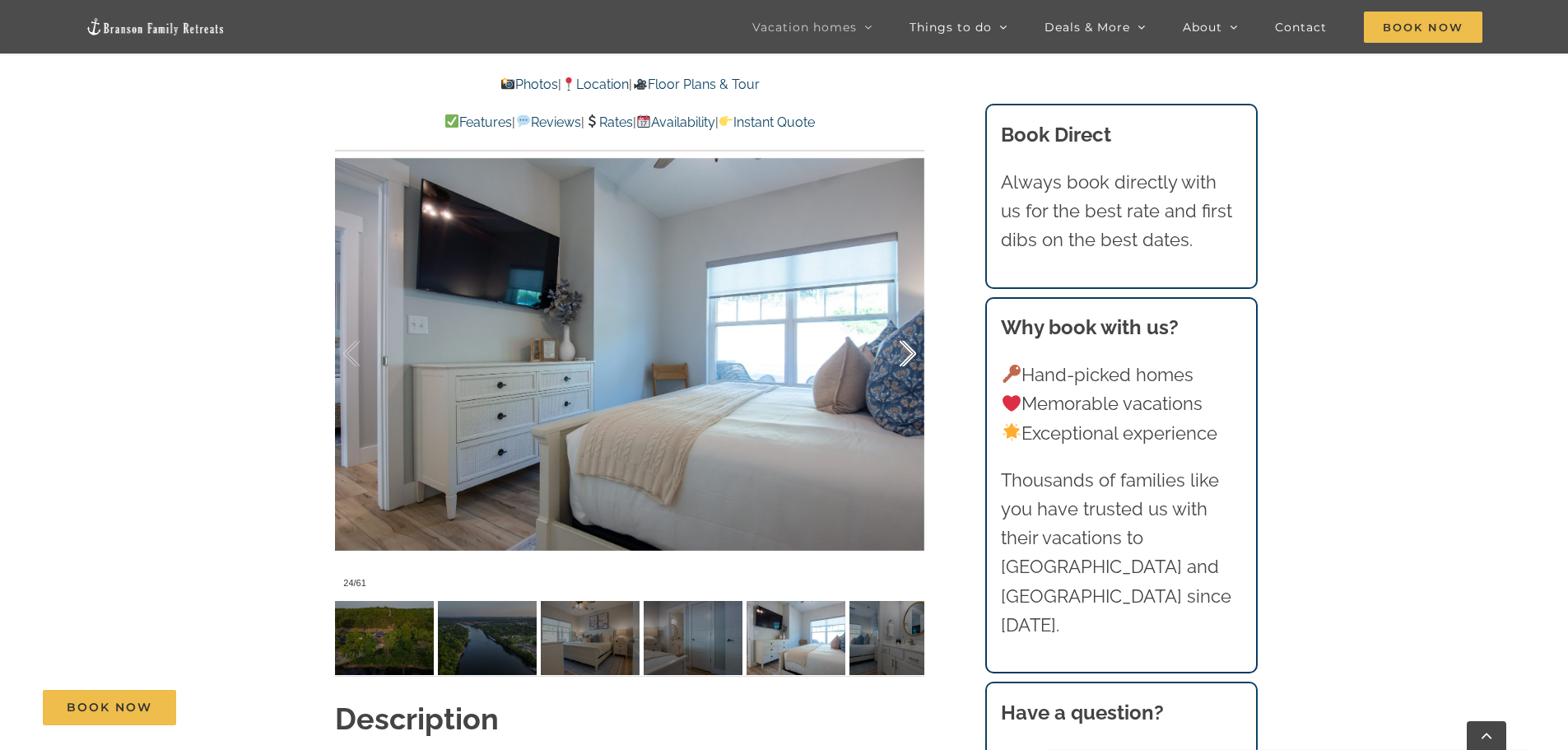
click at [913, 327] on div at bounding box center [890, 354] width 51 height 102
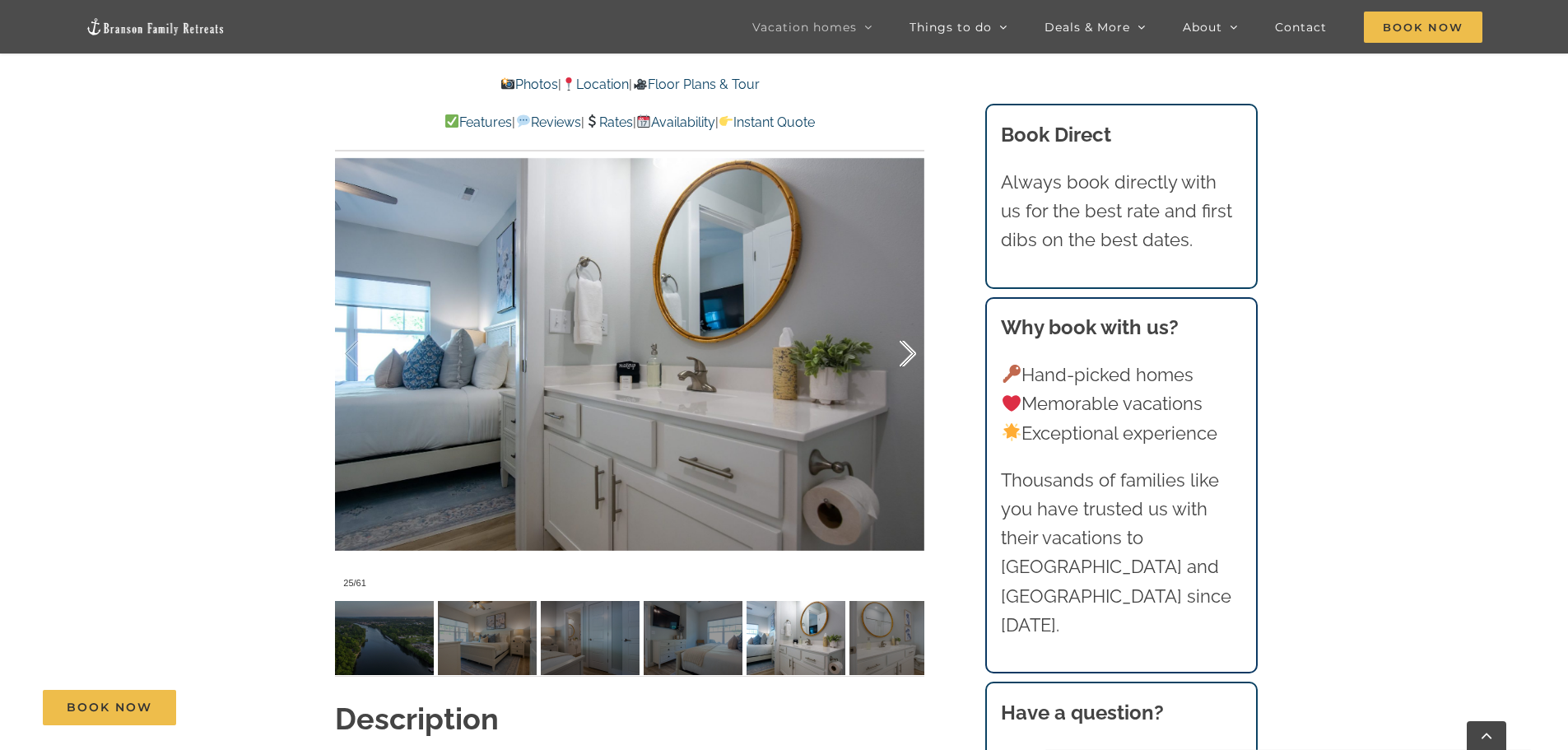
click at [913, 327] on div at bounding box center [890, 354] width 51 height 102
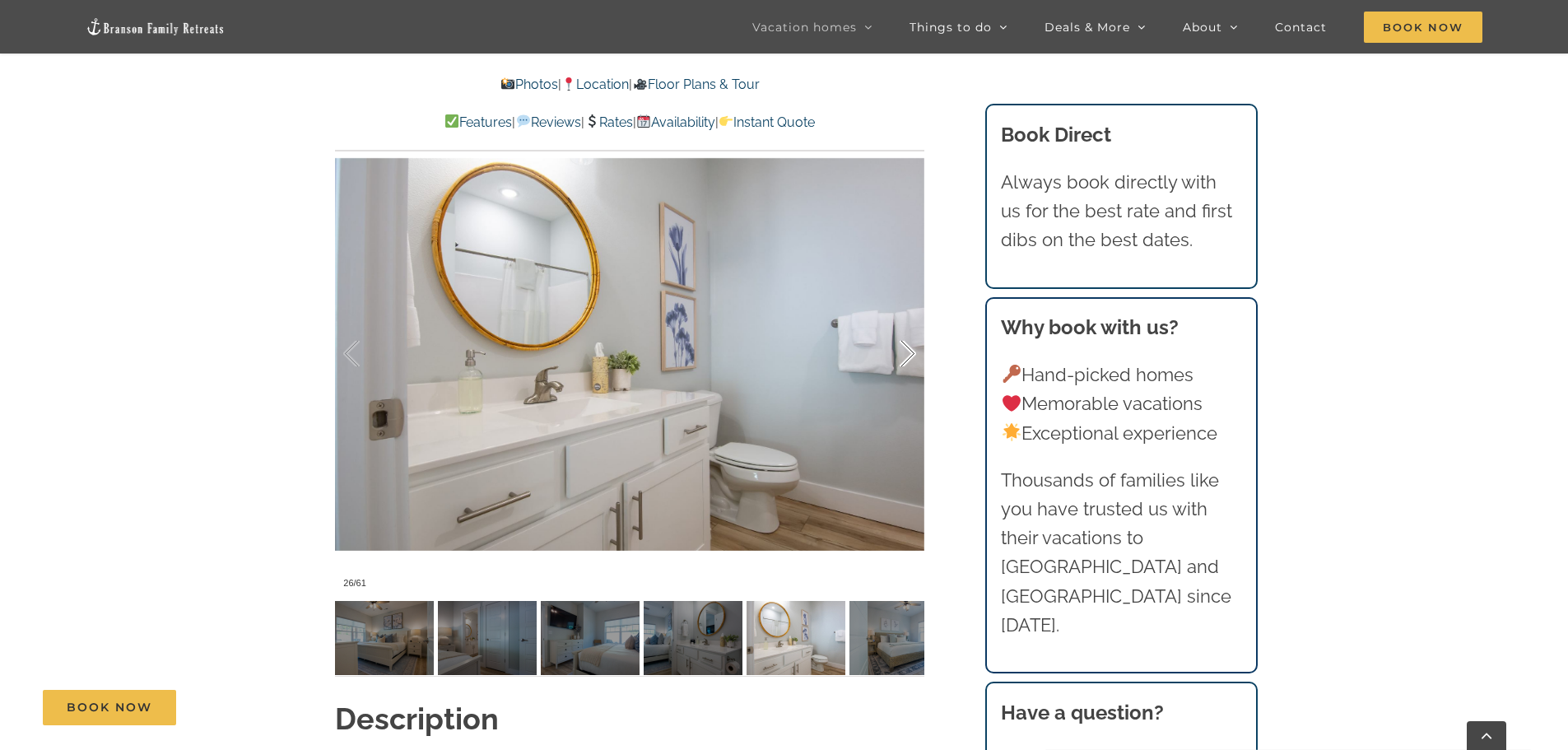
click at [913, 327] on div at bounding box center [890, 354] width 51 height 102
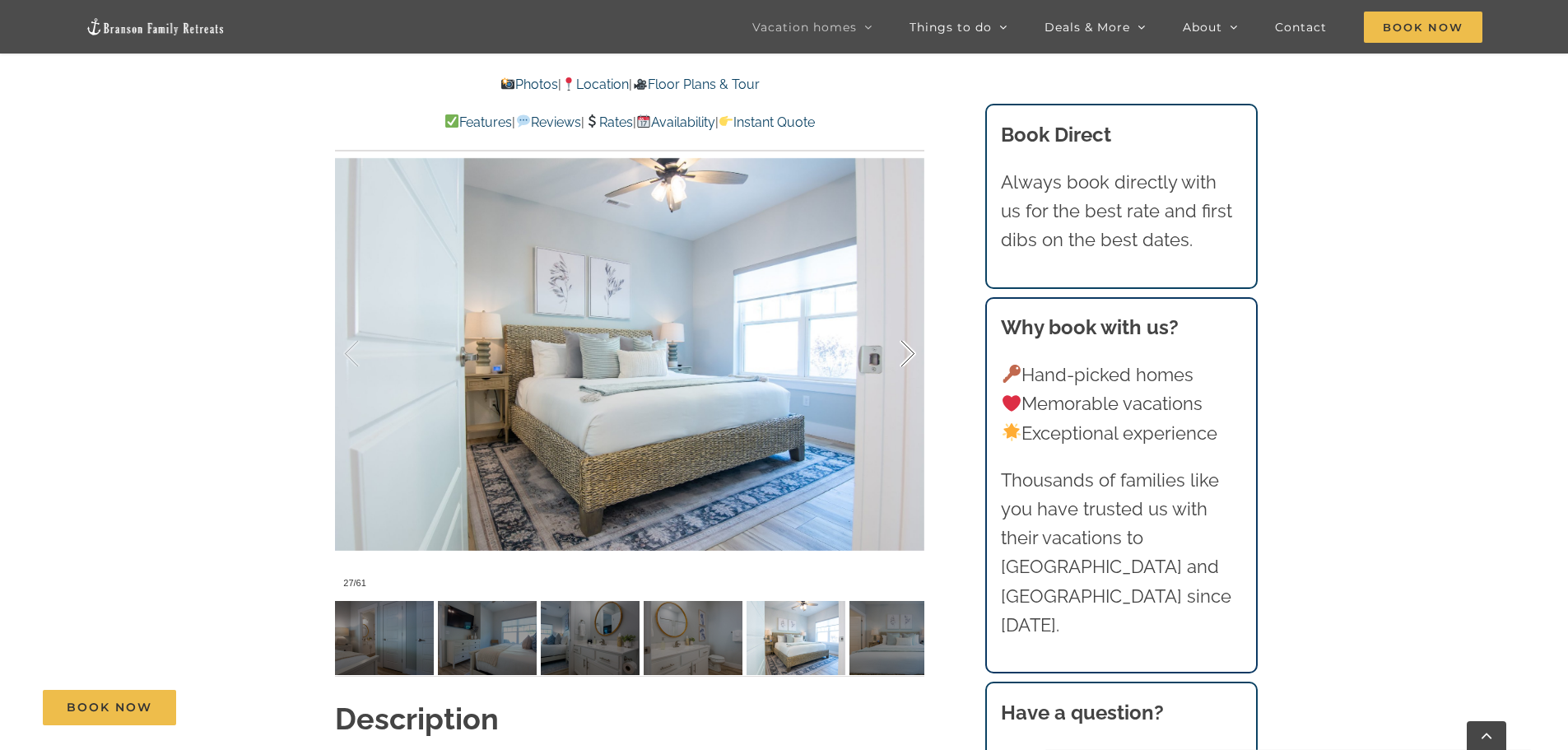
click at [913, 327] on div at bounding box center [890, 354] width 51 height 102
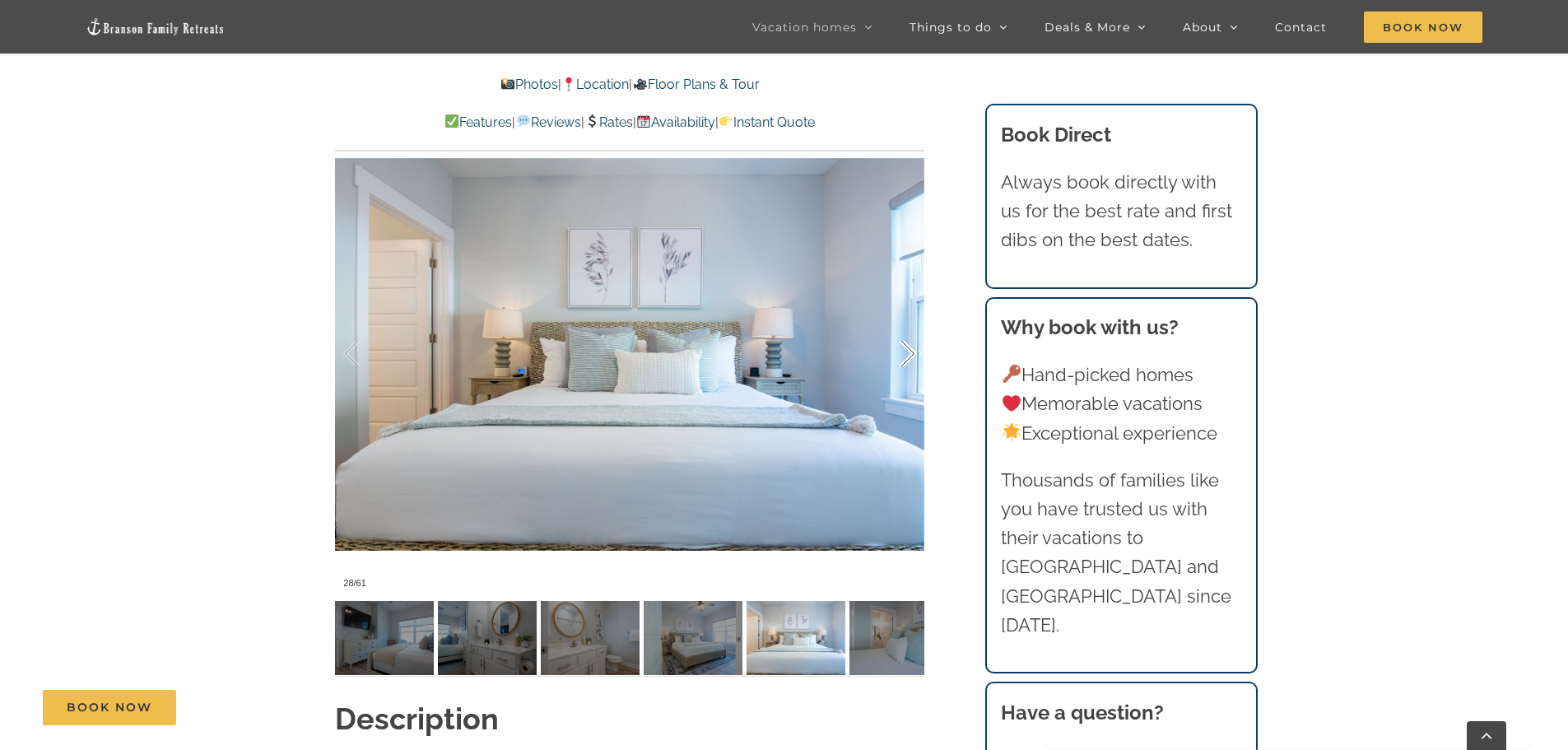
click at [913, 327] on div at bounding box center [890, 354] width 51 height 102
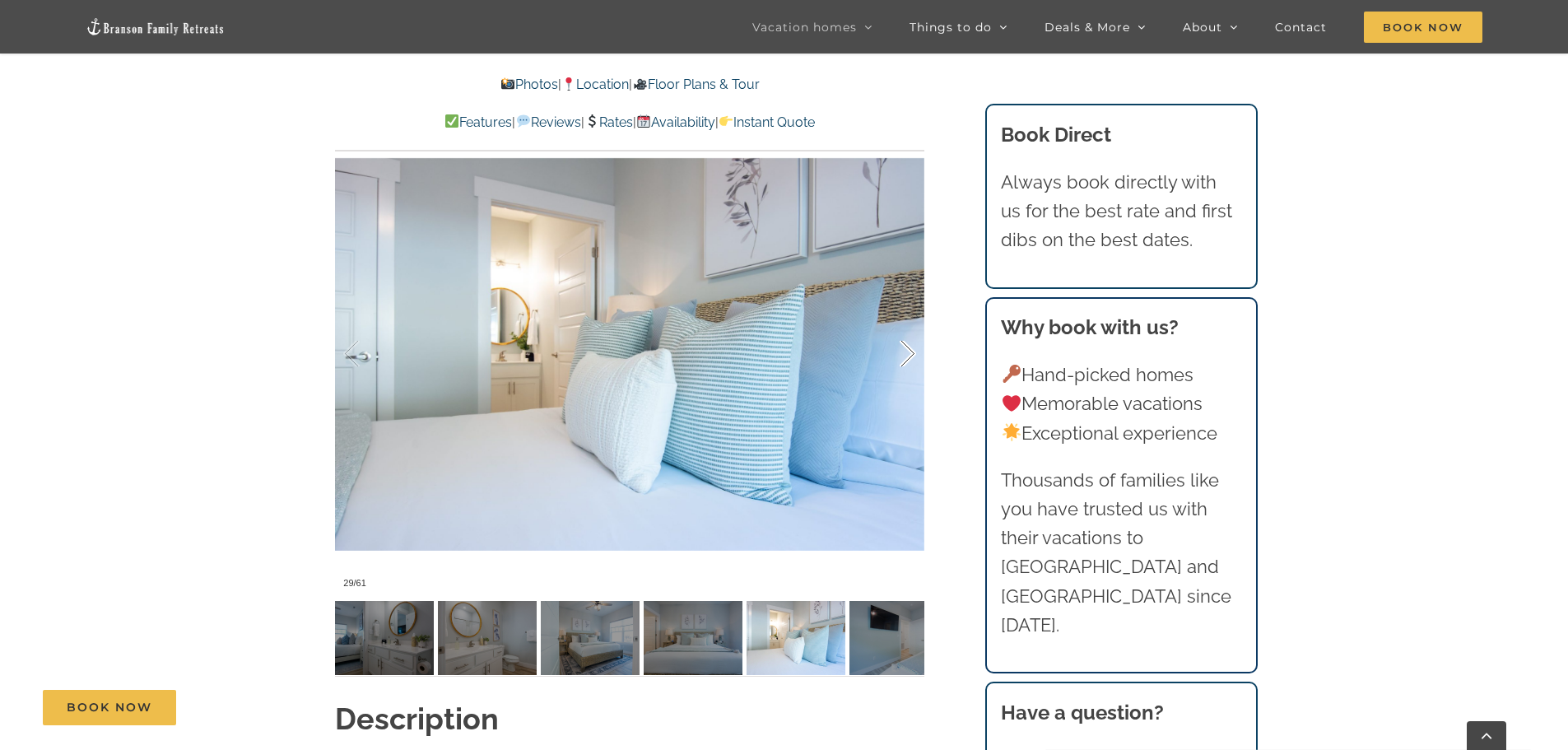
click at [913, 327] on div at bounding box center [890, 354] width 51 height 102
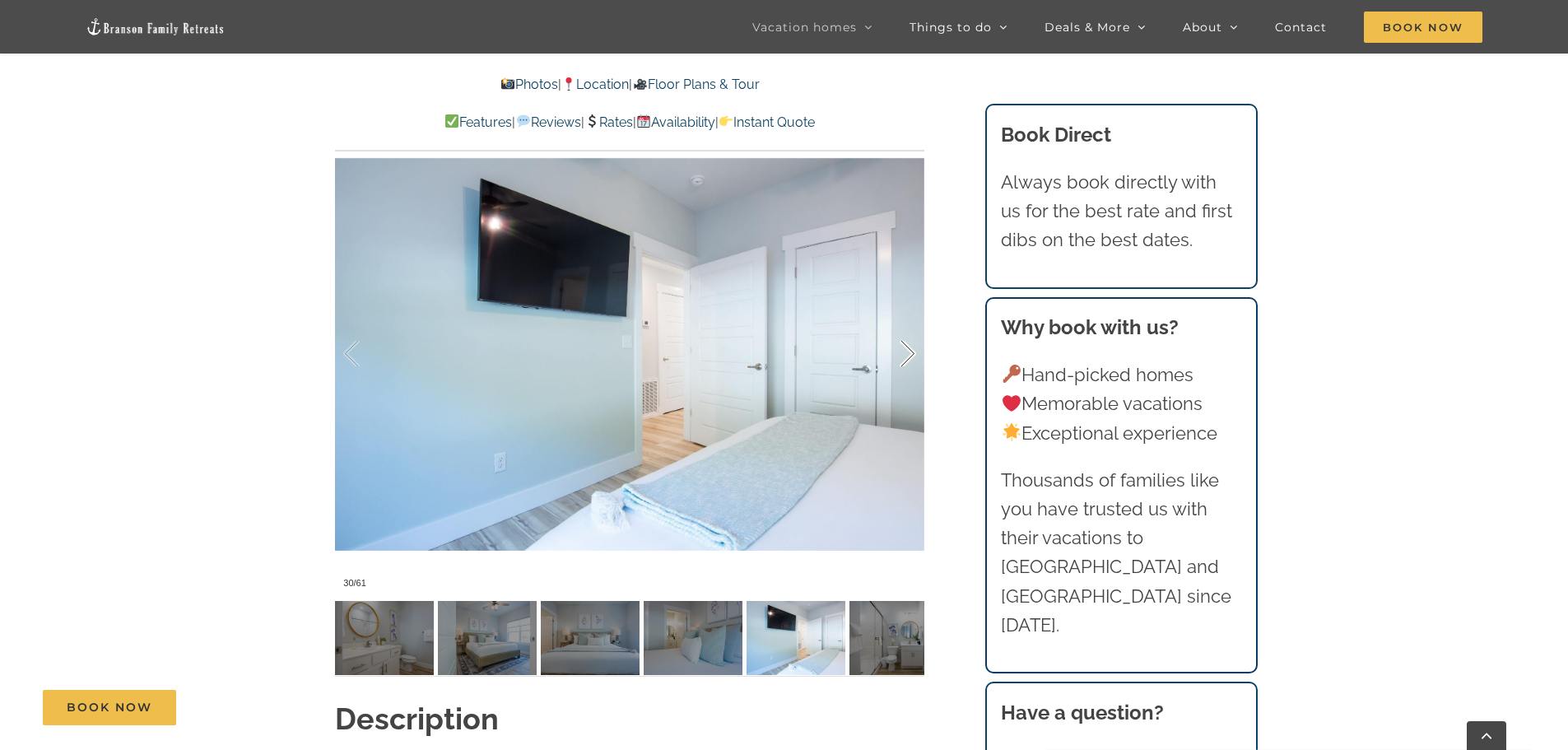
click at [913, 327] on div at bounding box center [890, 354] width 51 height 102
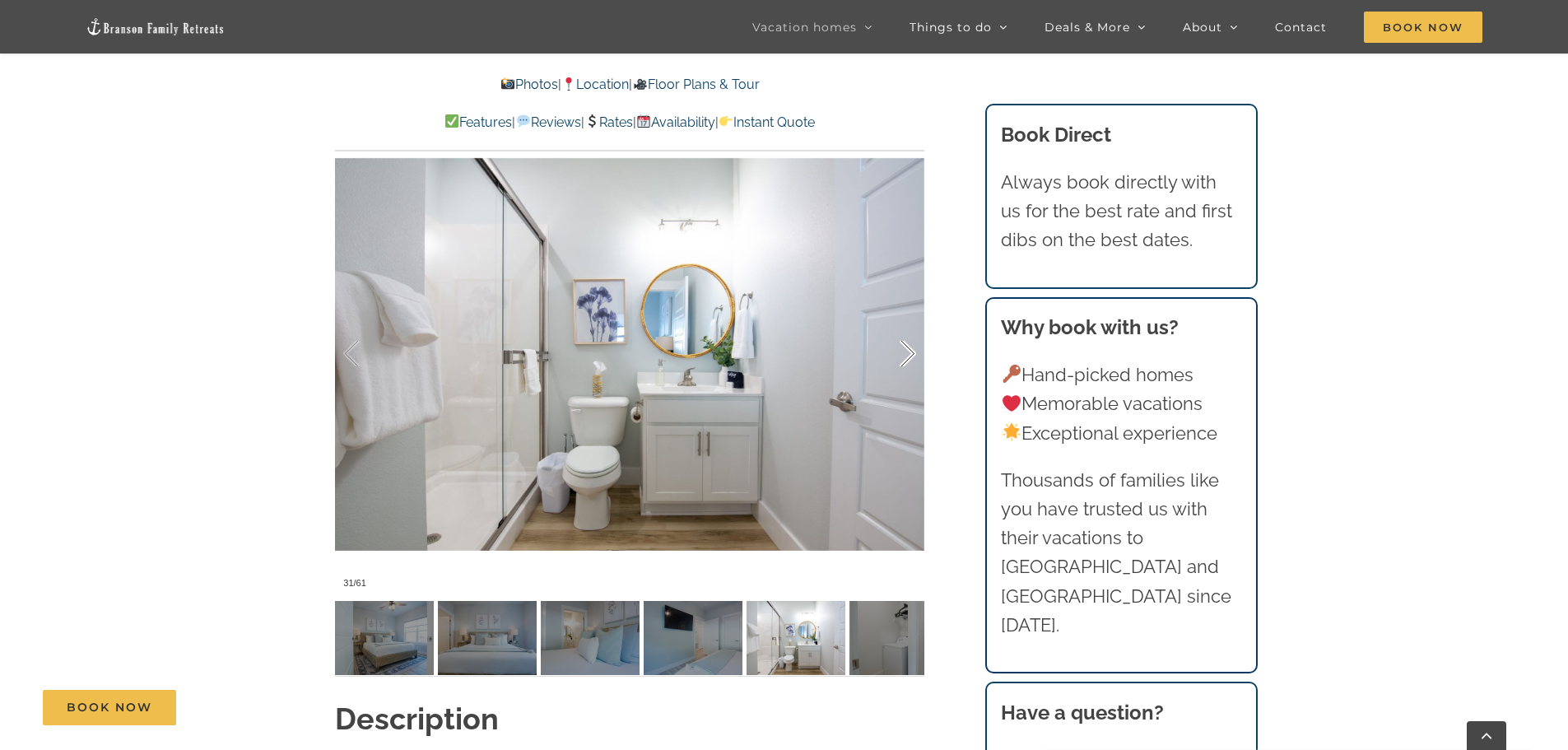
click at [913, 327] on div at bounding box center [890, 354] width 51 height 102
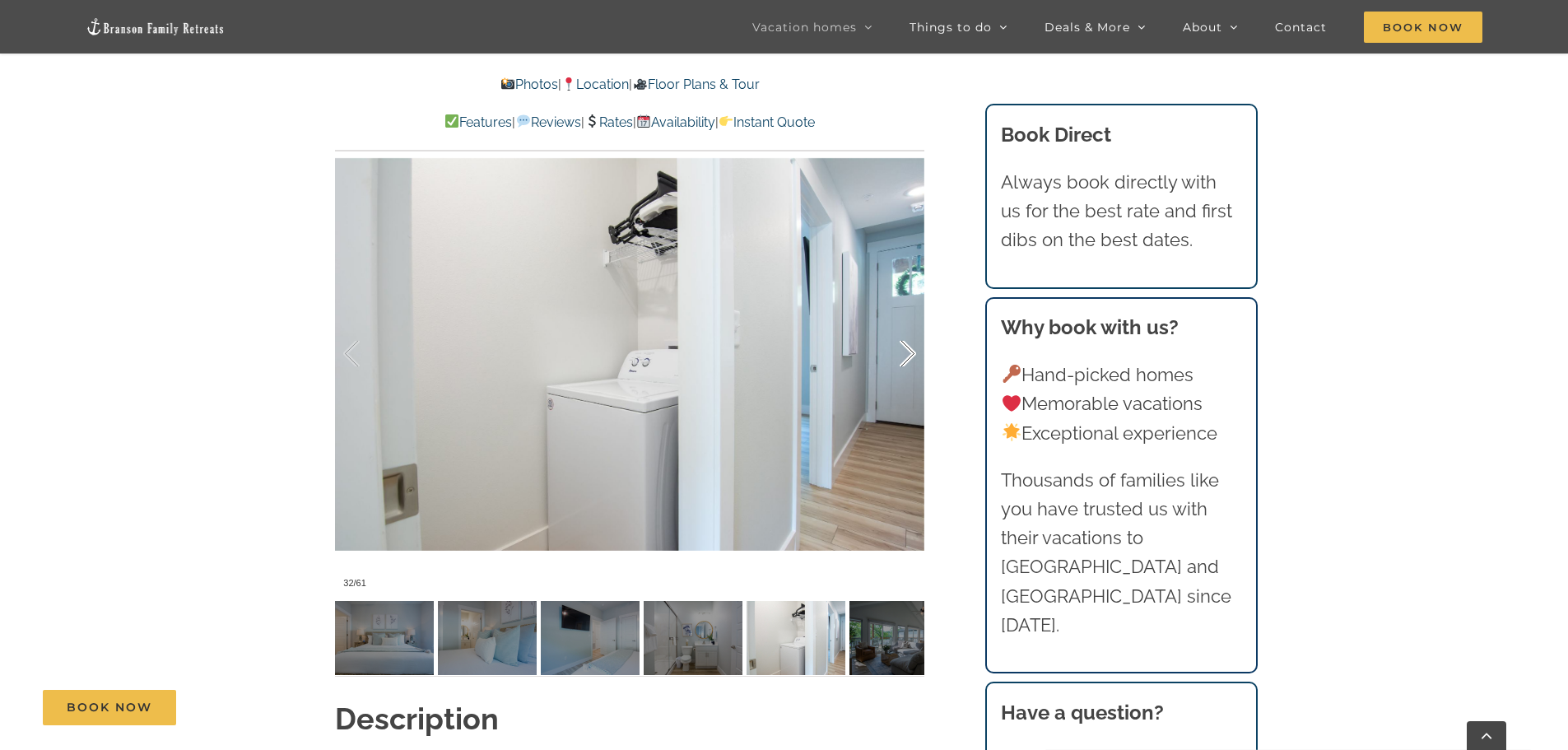
click at [913, 327] on div at bounding box center [890, 354] width 51 height 102
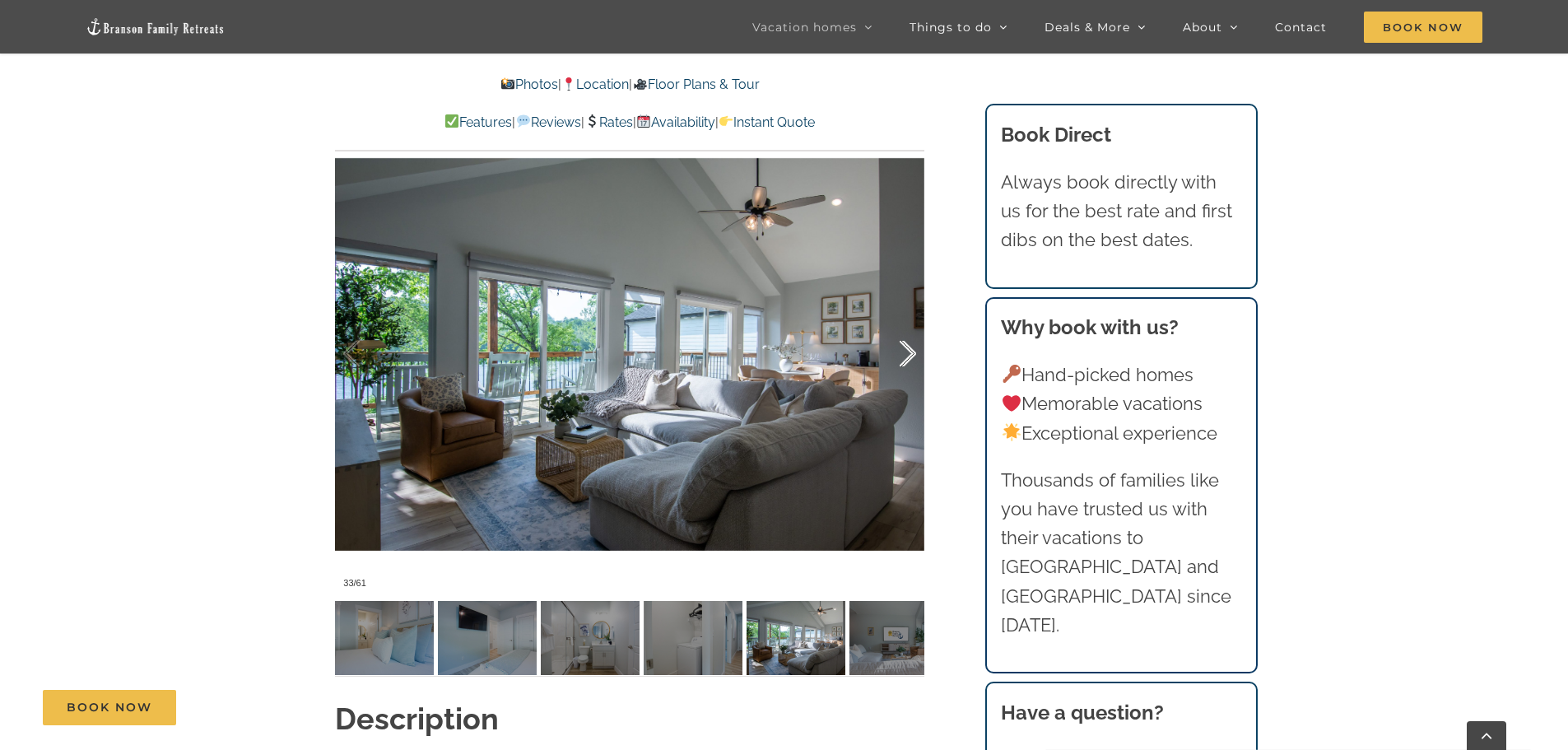
click at [913, 327] on div at bounding box center [890, 354] width 51 height 102
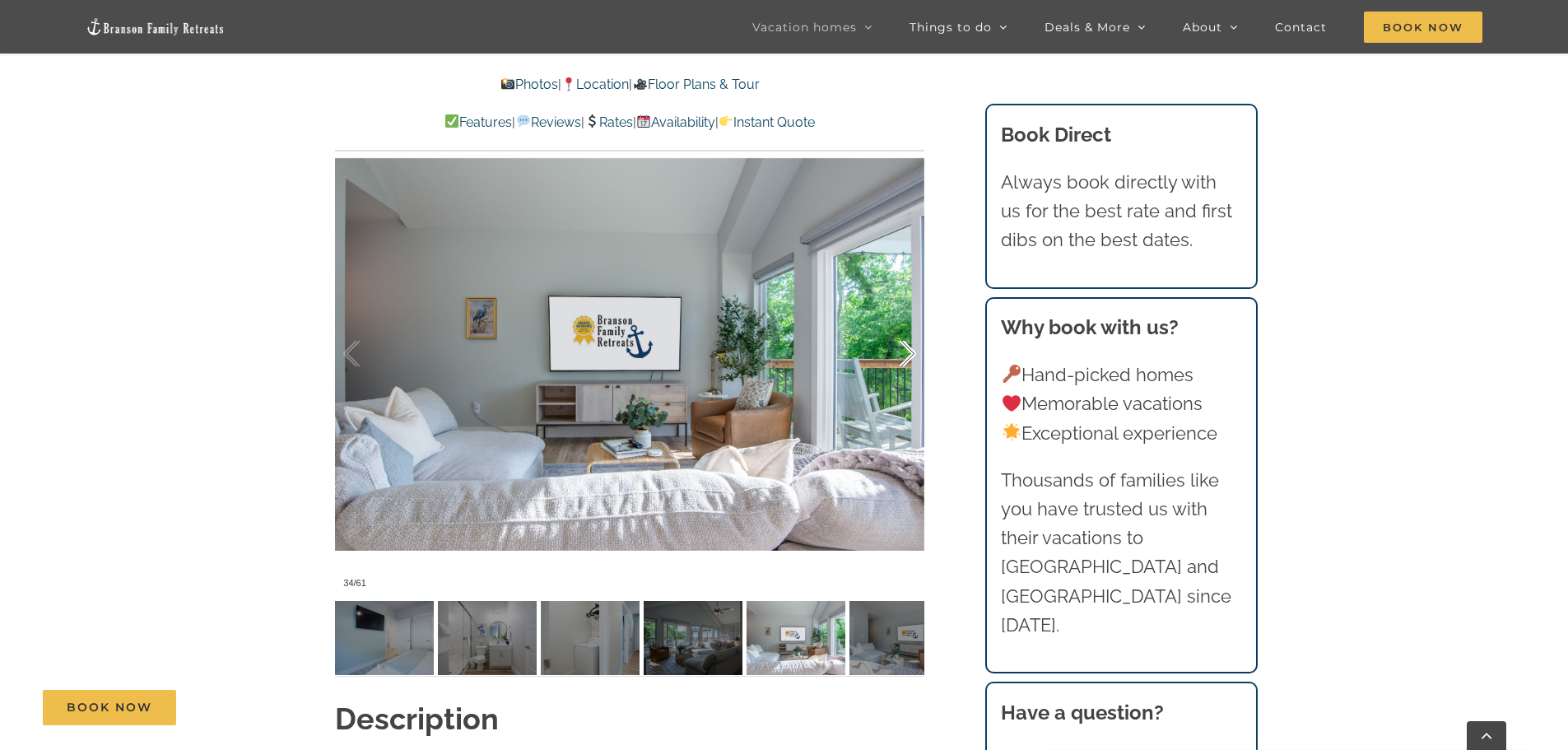
click at [901, 331] on div at bounding box center [890, 354] width 51 height 102
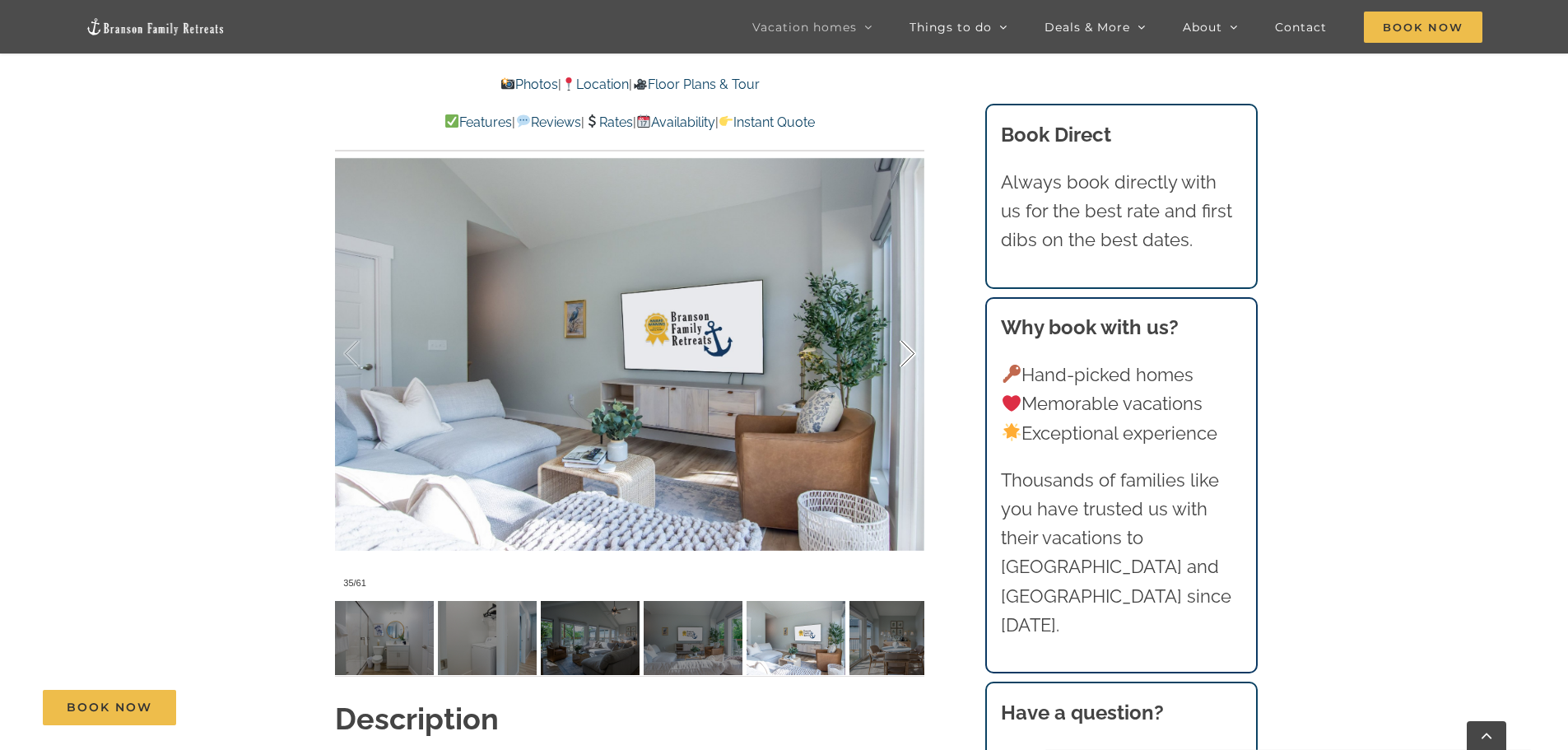
click at [904, 333] on div at bounding box center [890, 354] width 51 height 102
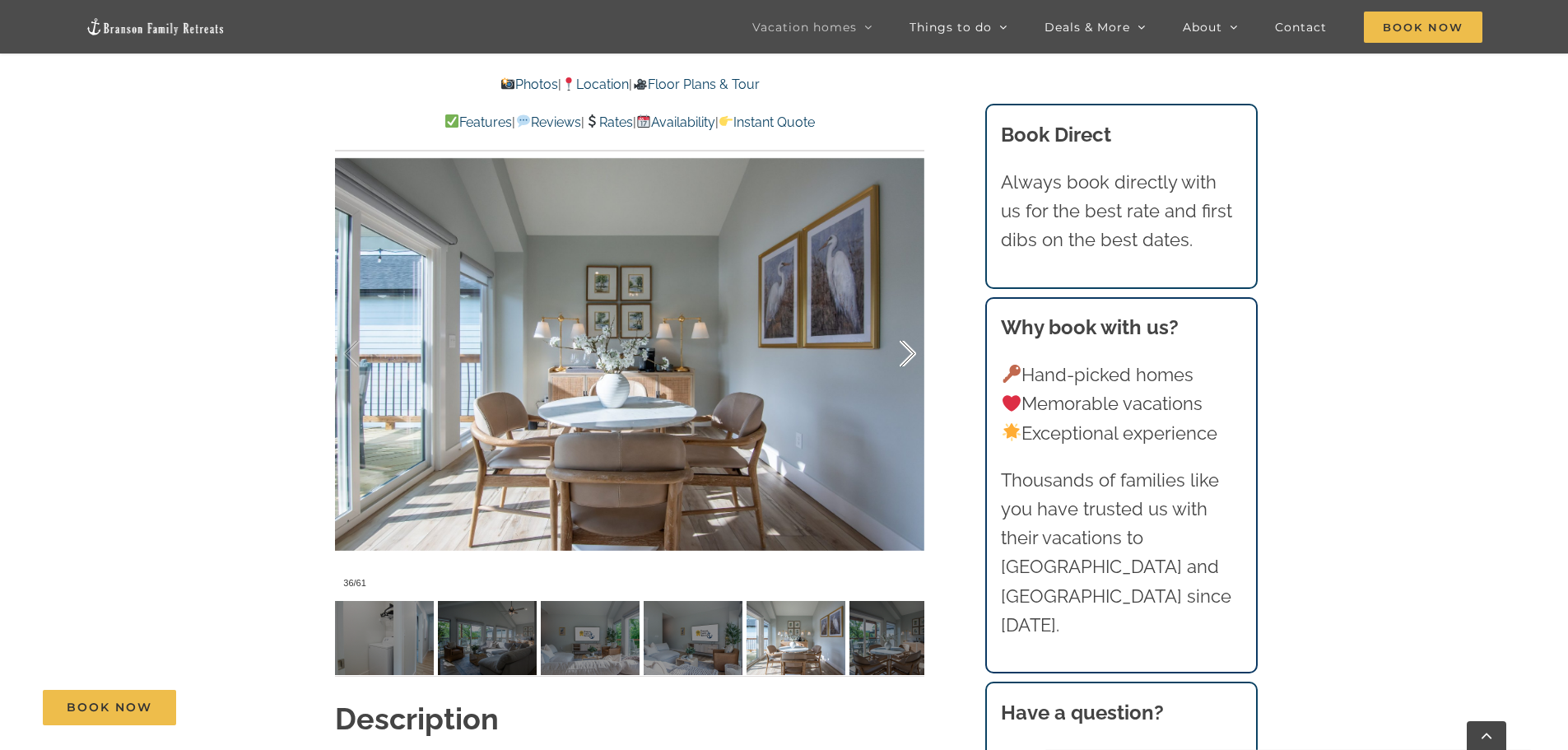
click at [904, 333] on div at bounding box center [890, 354] width 51 height 102
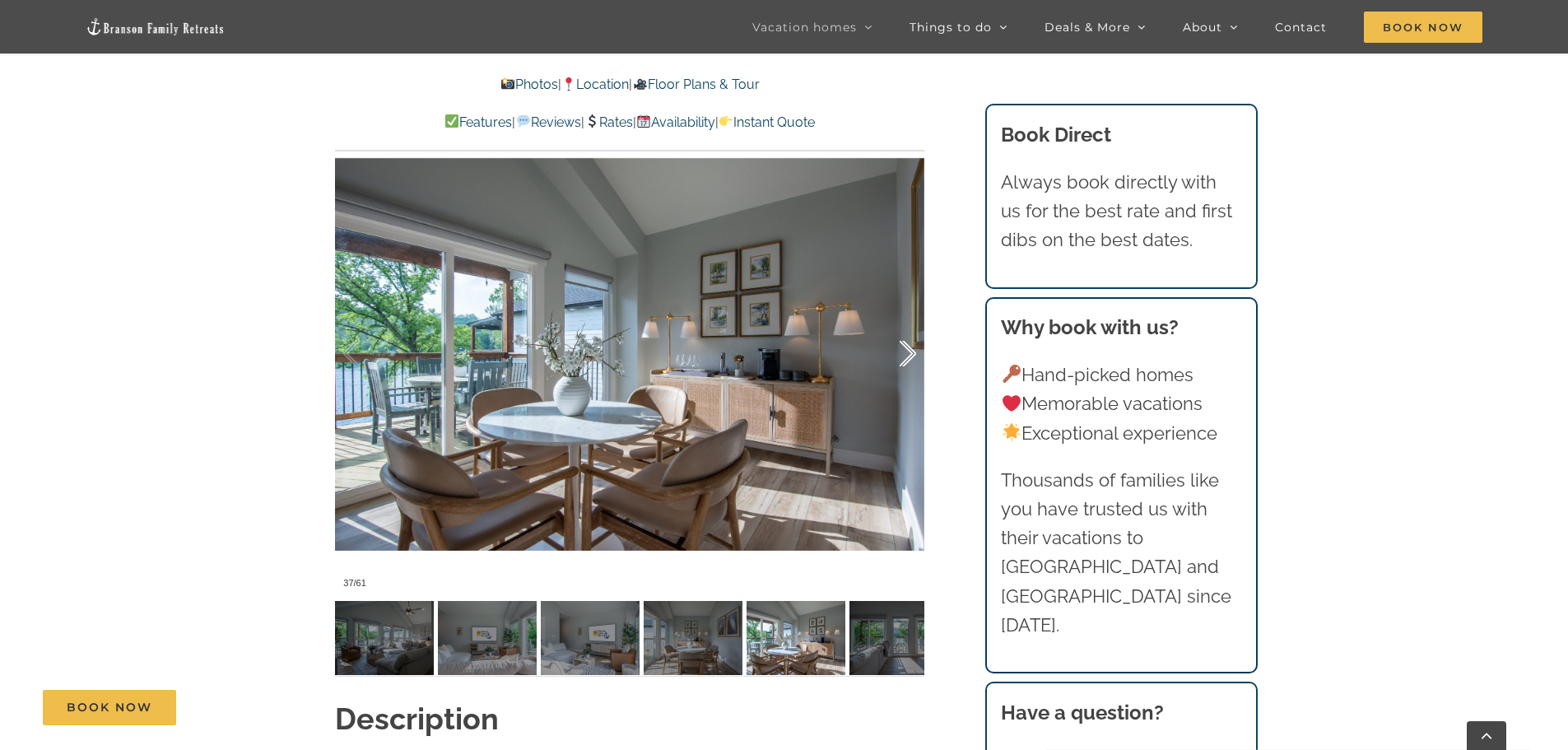
click at [904, 333] on div at bounding box center [890, 354] width 51 height 102
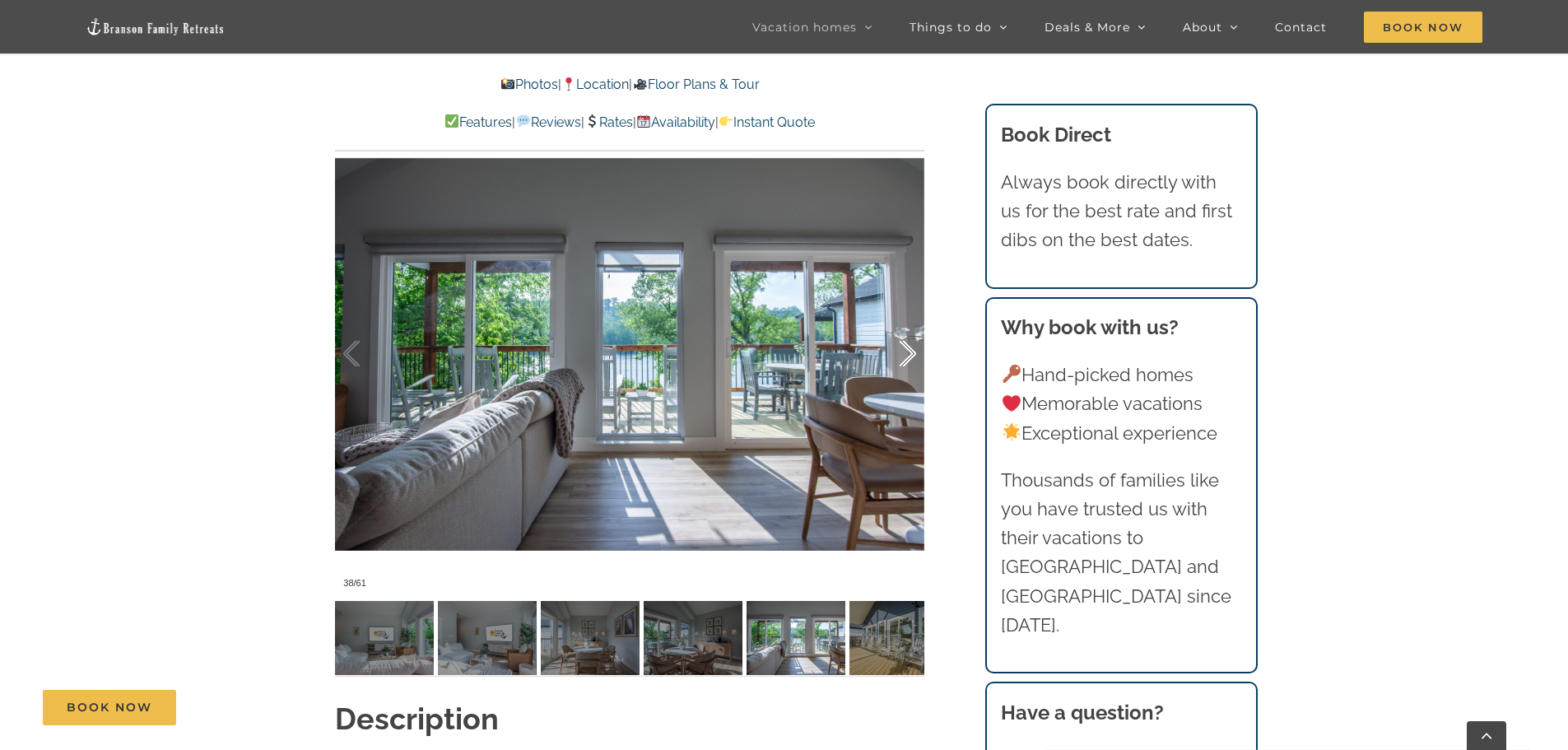
click at [904, 333] on div at bounding box center [890, 354] width 51 height 102
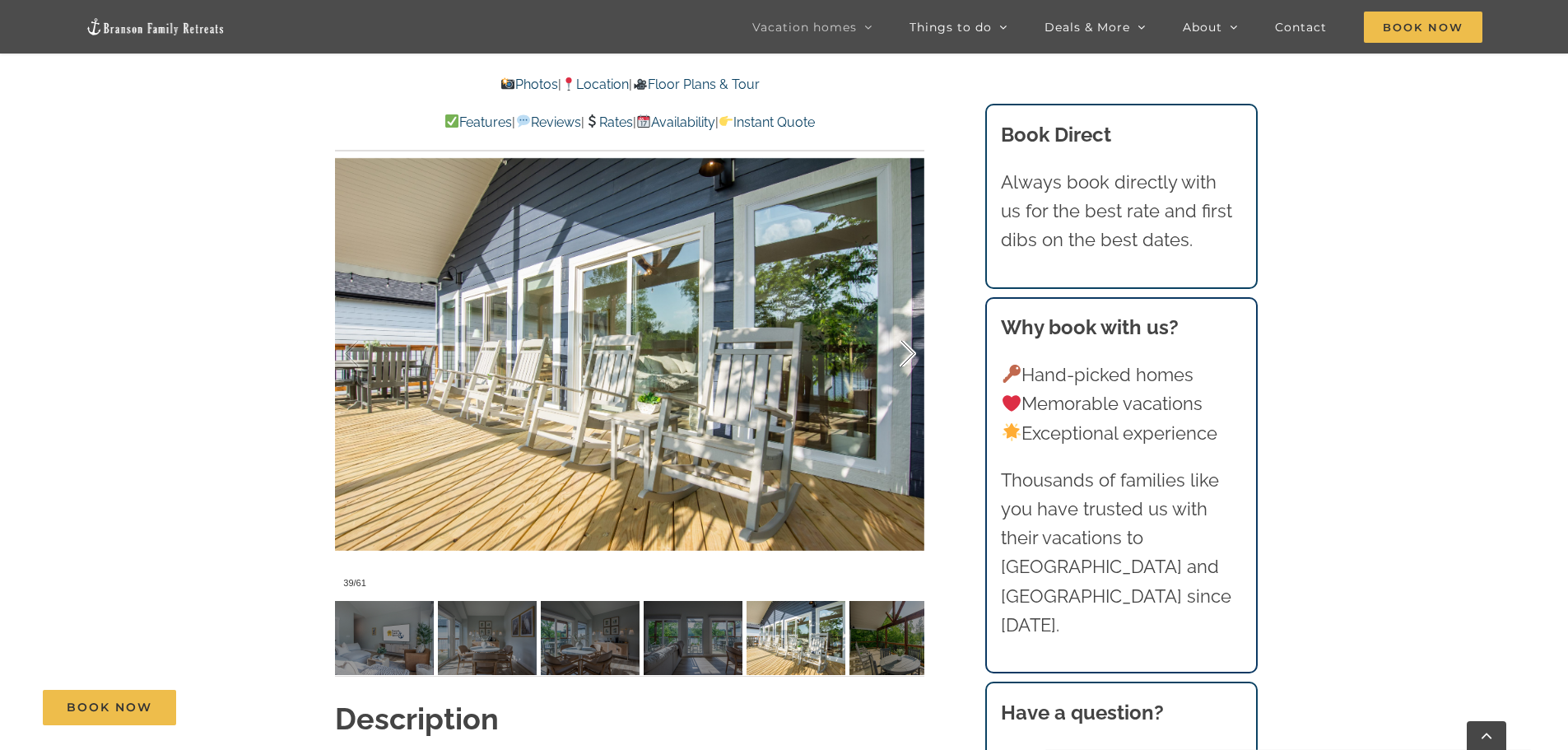
click at [904, 333] on div at bounding box center [890, 354] width 51 height 102
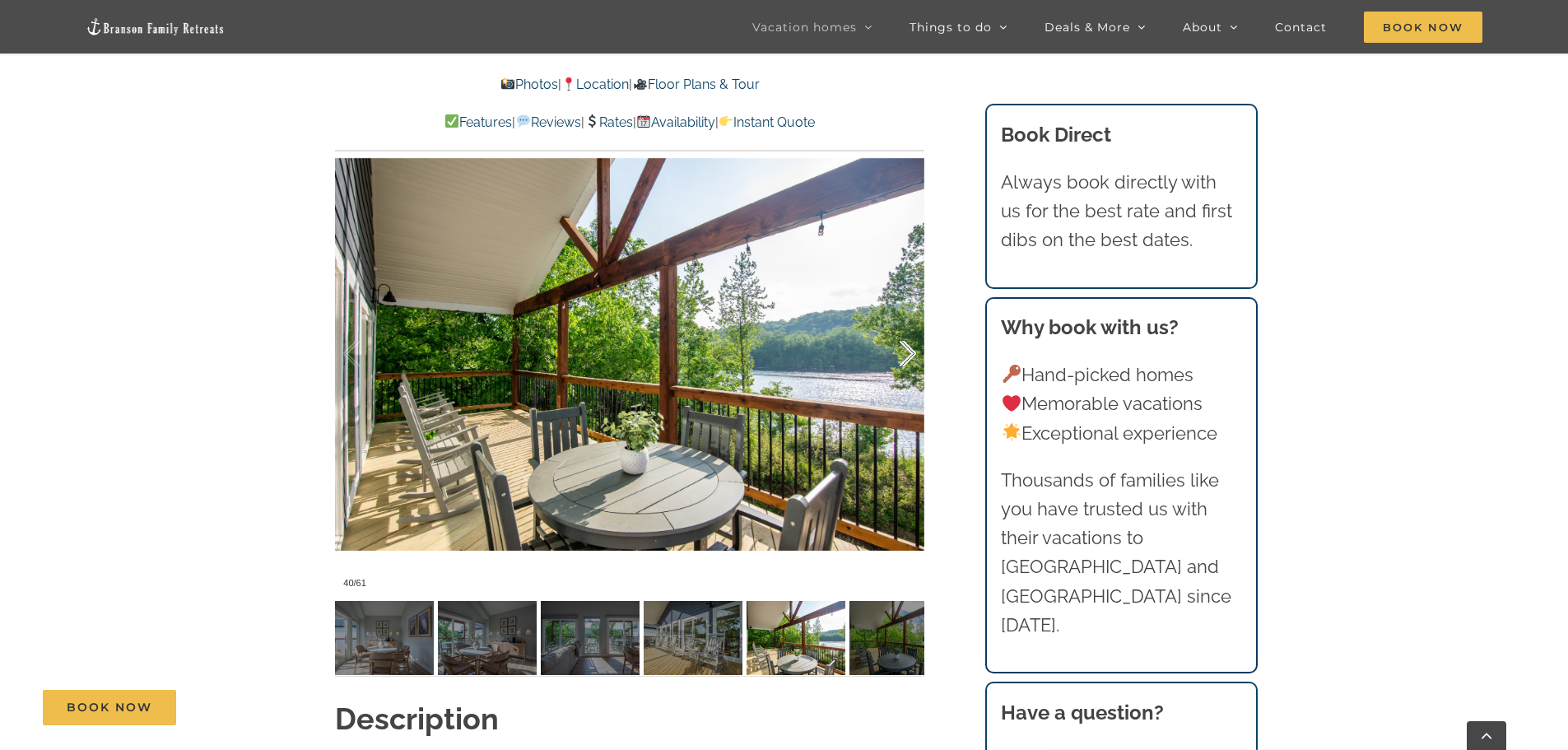
click at [904, 333] on div at bounding box center [890, 354] width 51 height 102
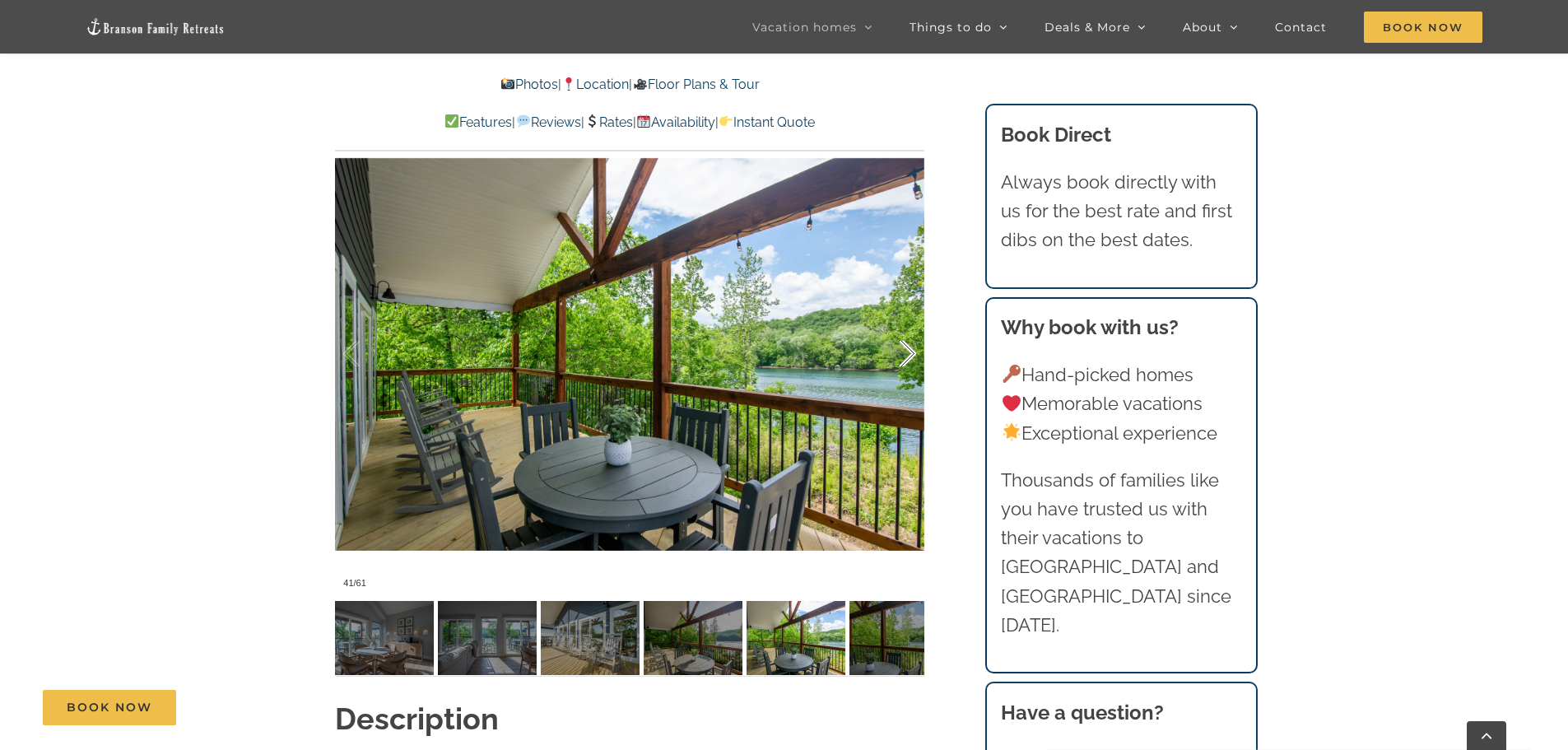
click at [904, 333] on div at bounding box center [890, 354] width 51 height 102
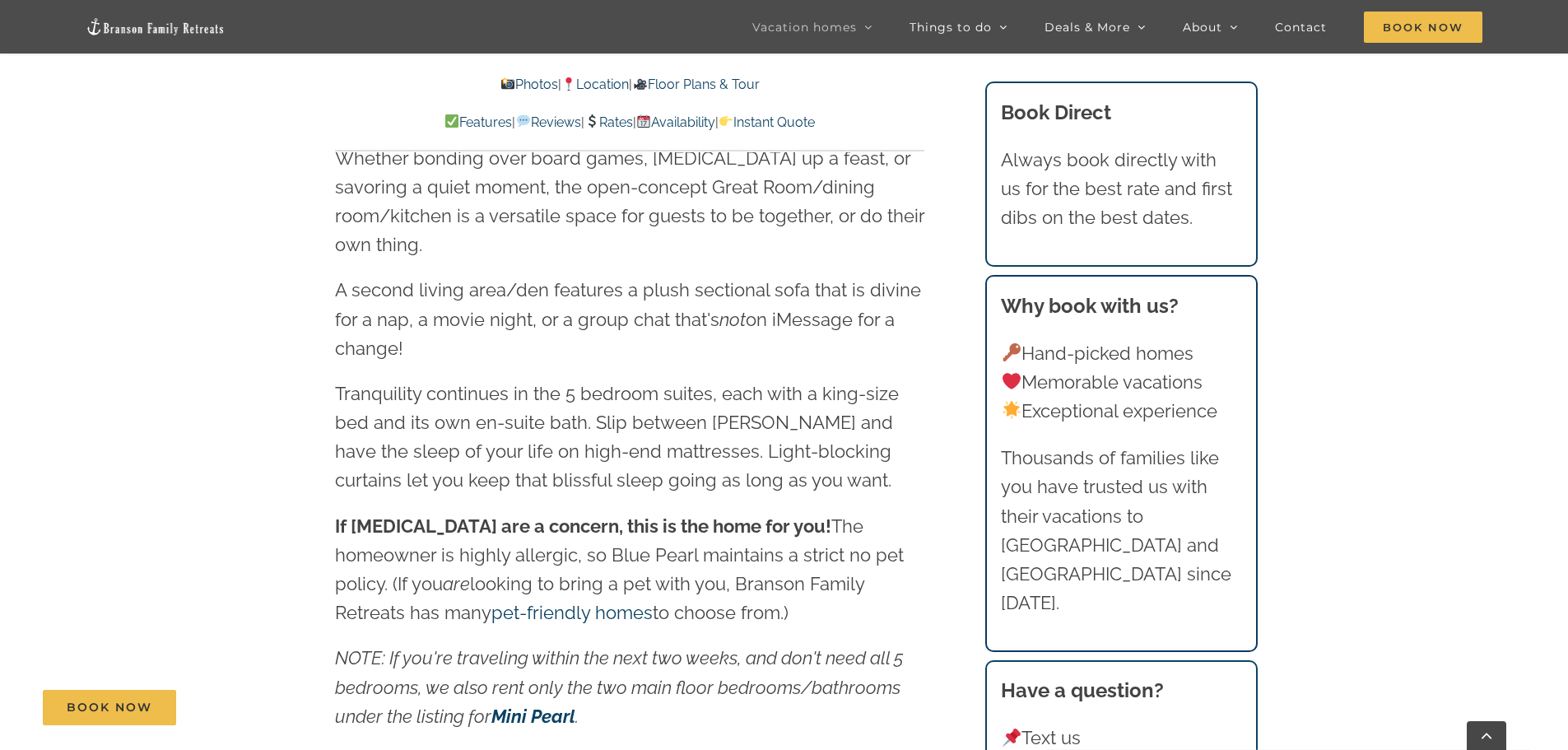
scroll to position [2432, 0]
